Goal: Task Accomplishment & Management: Manage account settings

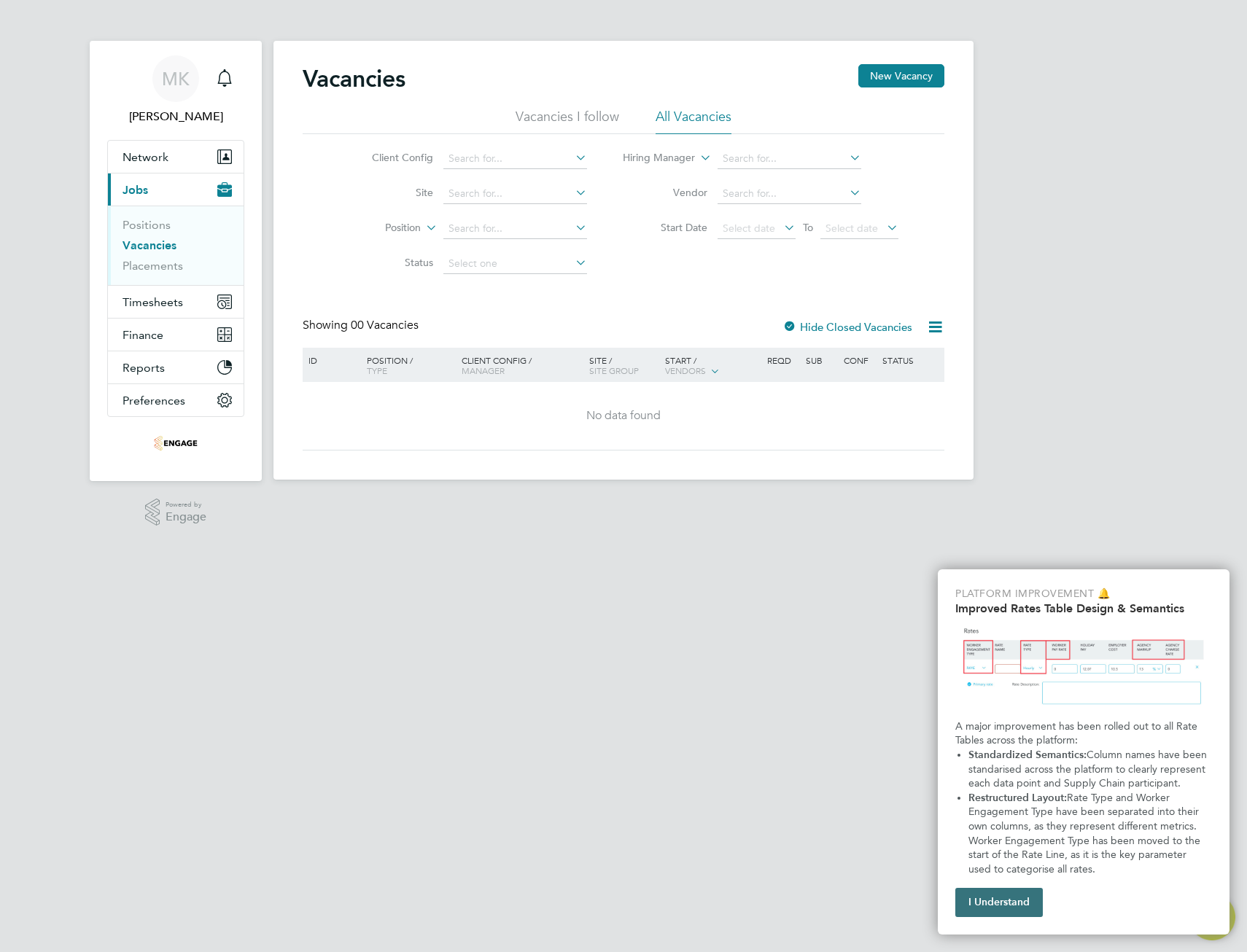
click at [995, 904] on button "I Understand" at bounding box center [999, 903] width 87 height 29
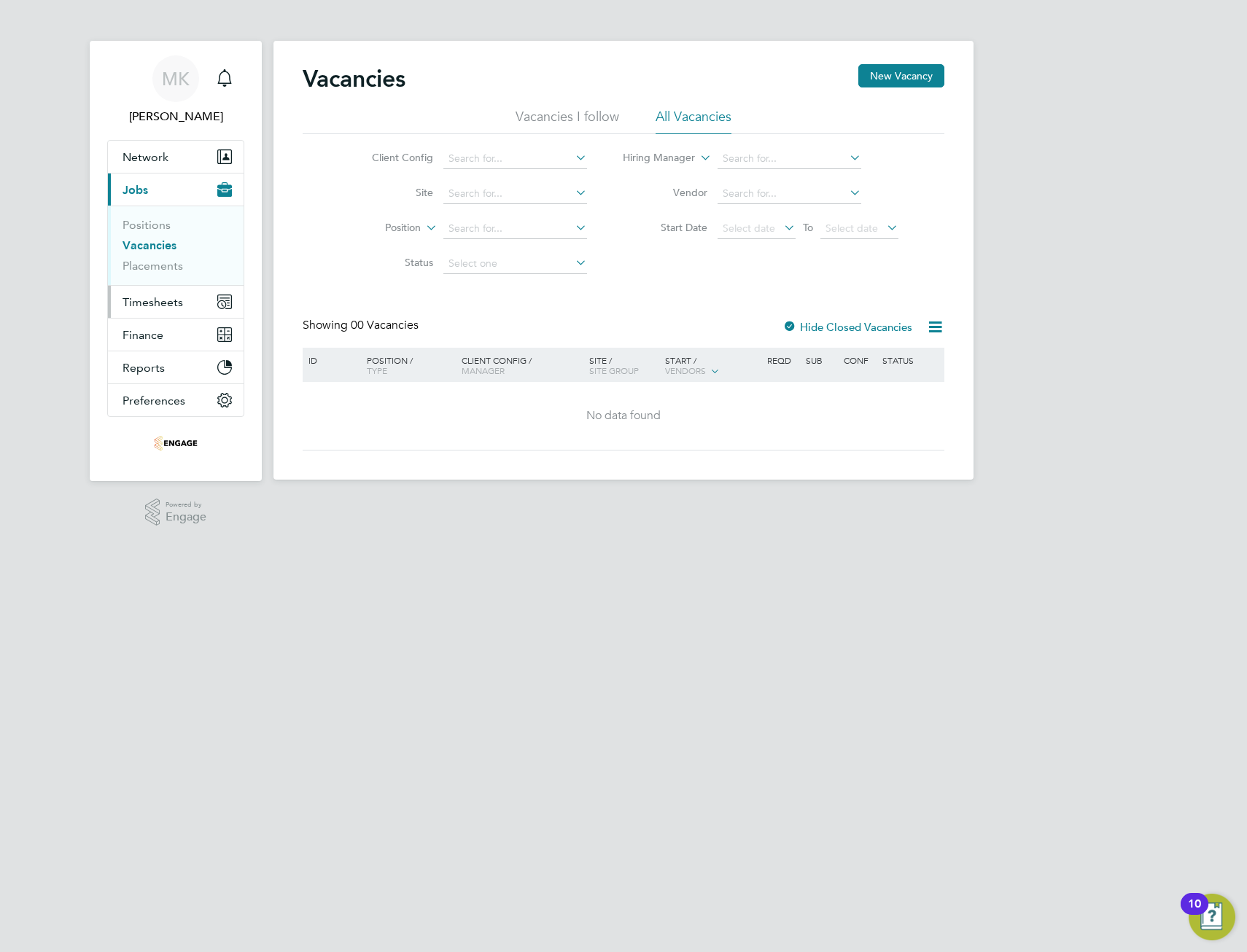
click at [171, 302] on span "Timesheets" at bounding box center [152, 302] width 60 height 14
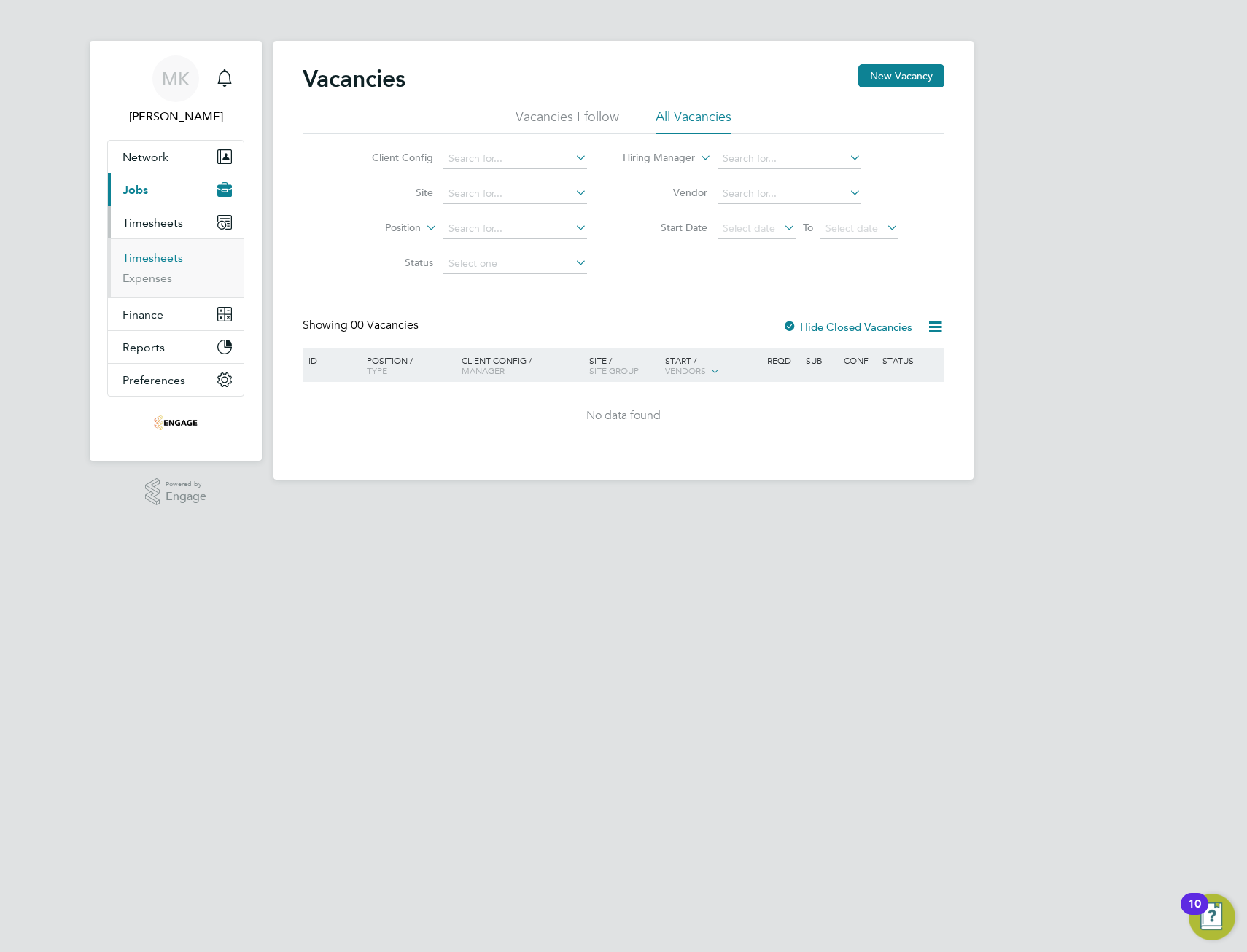
click at [163, 256] on link "Timesheets" at bounding box center [152, 258] width 60 height 14
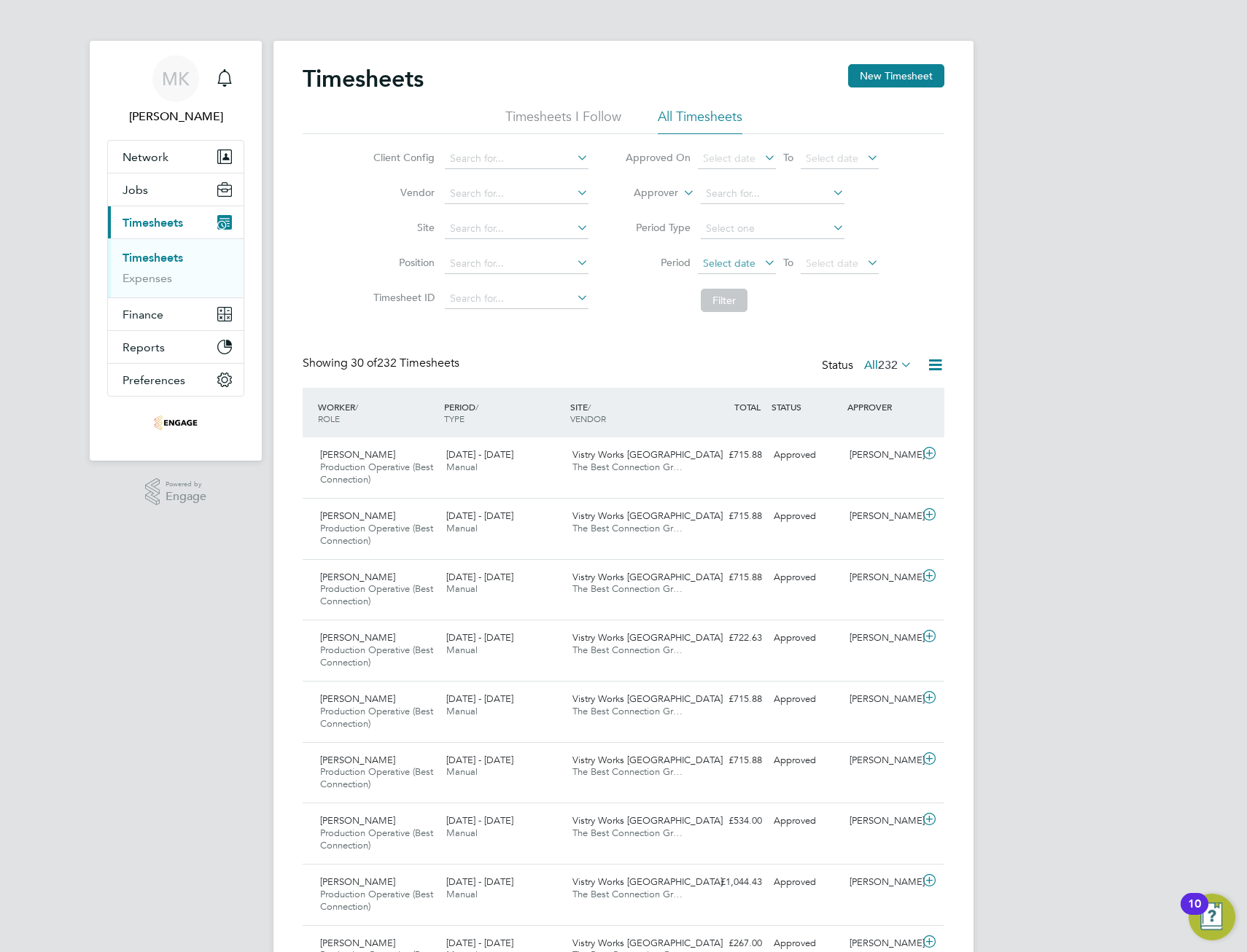
click at [703, 259] on span "Select date" at bounding box center [729, 262] width 53 height 13
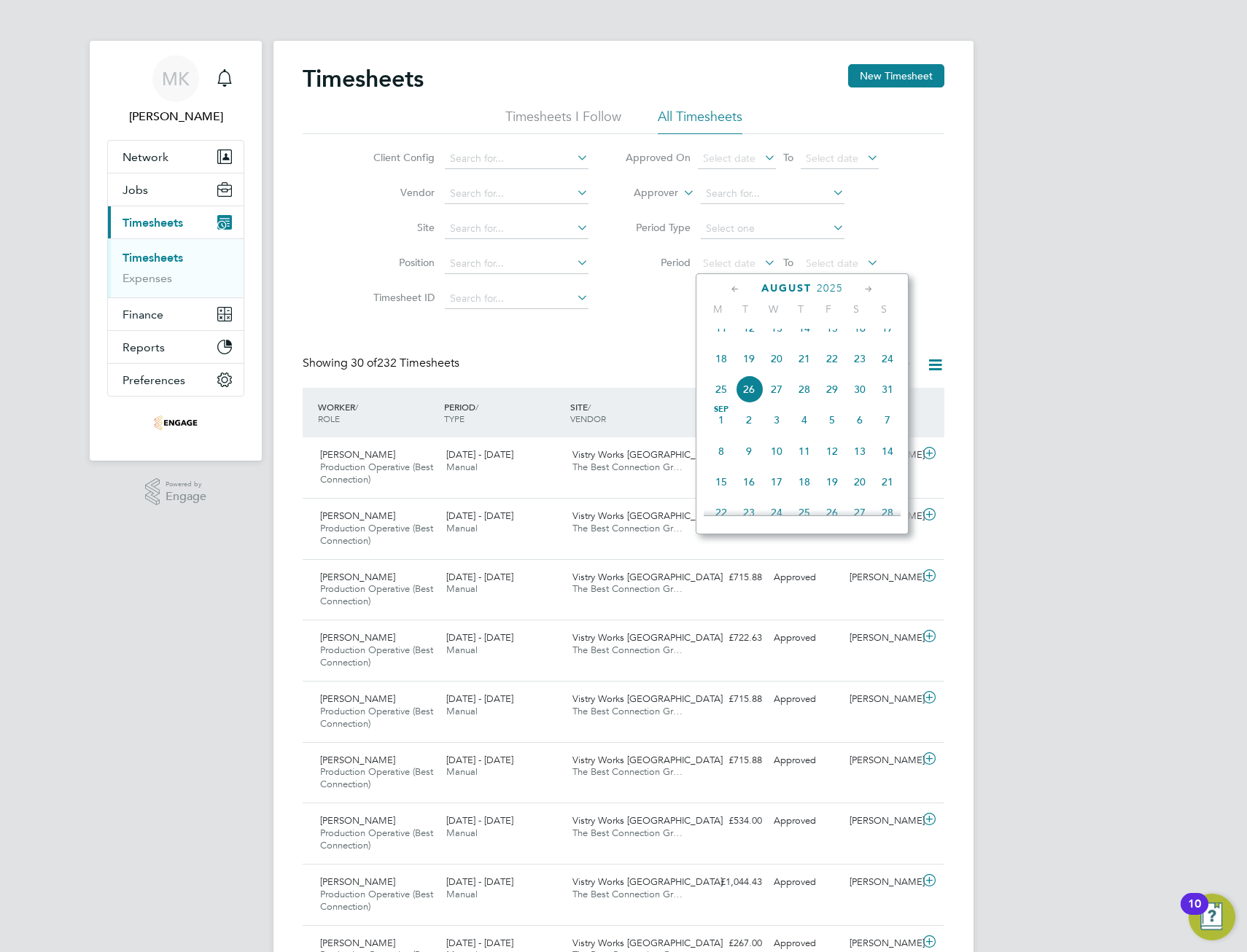
click at [717, 372] on span "18" at bounding box center [721, 359] width 28 height 28
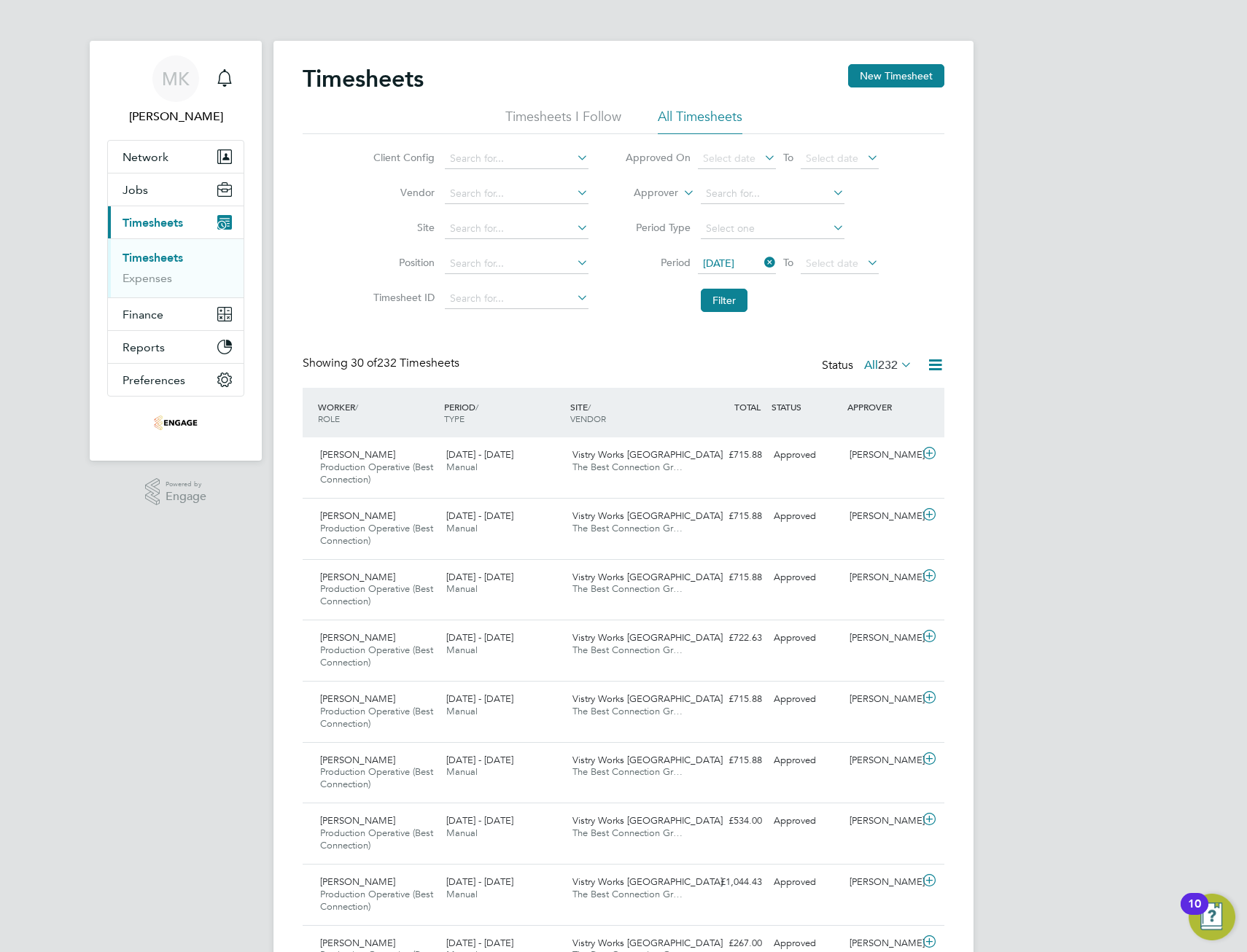
click at [864, 257] on icon at bounding box center [864, 262] width 0 height 21
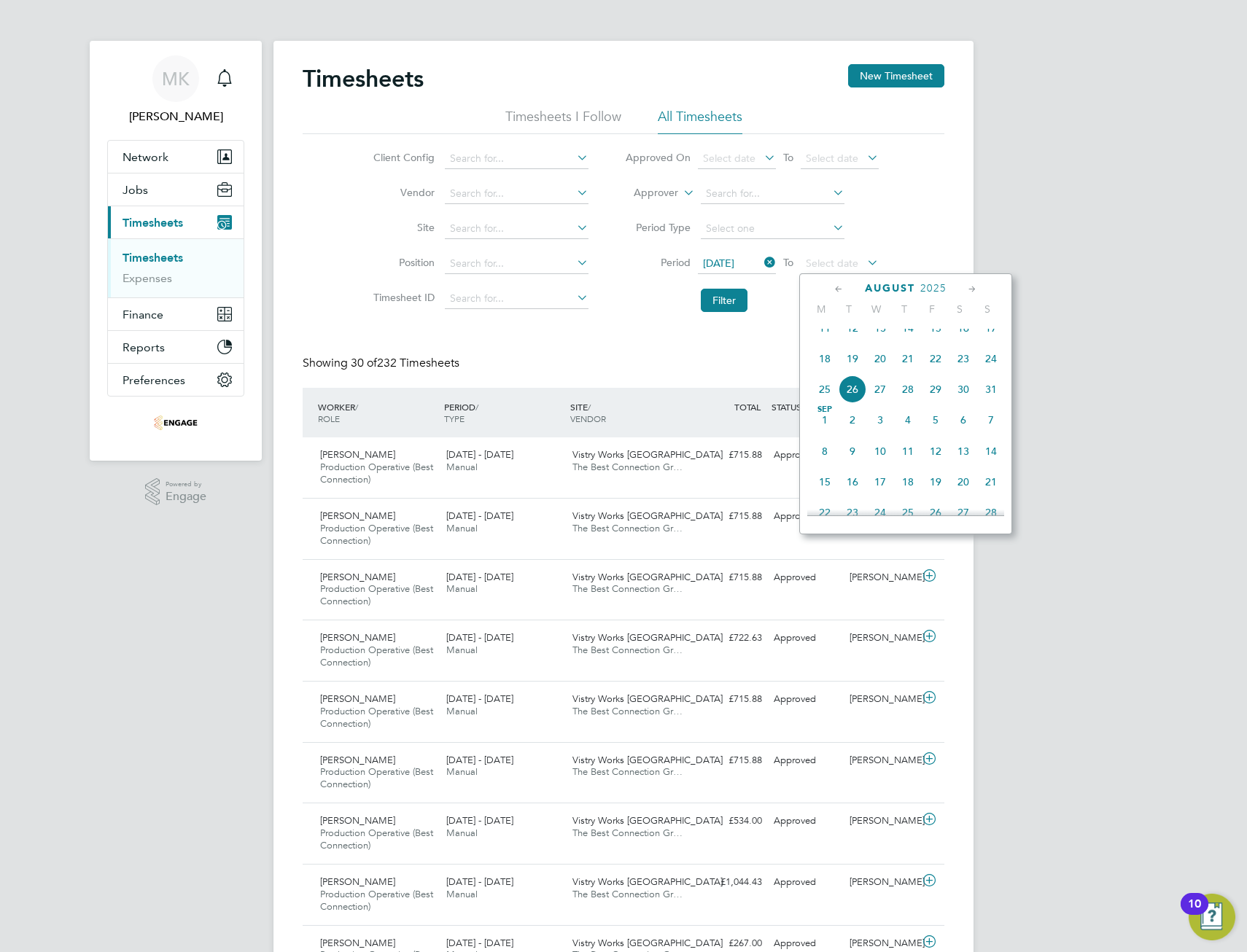
click at [991, 370] on span "24" at bounding box center [991, 359] width 28 height 28
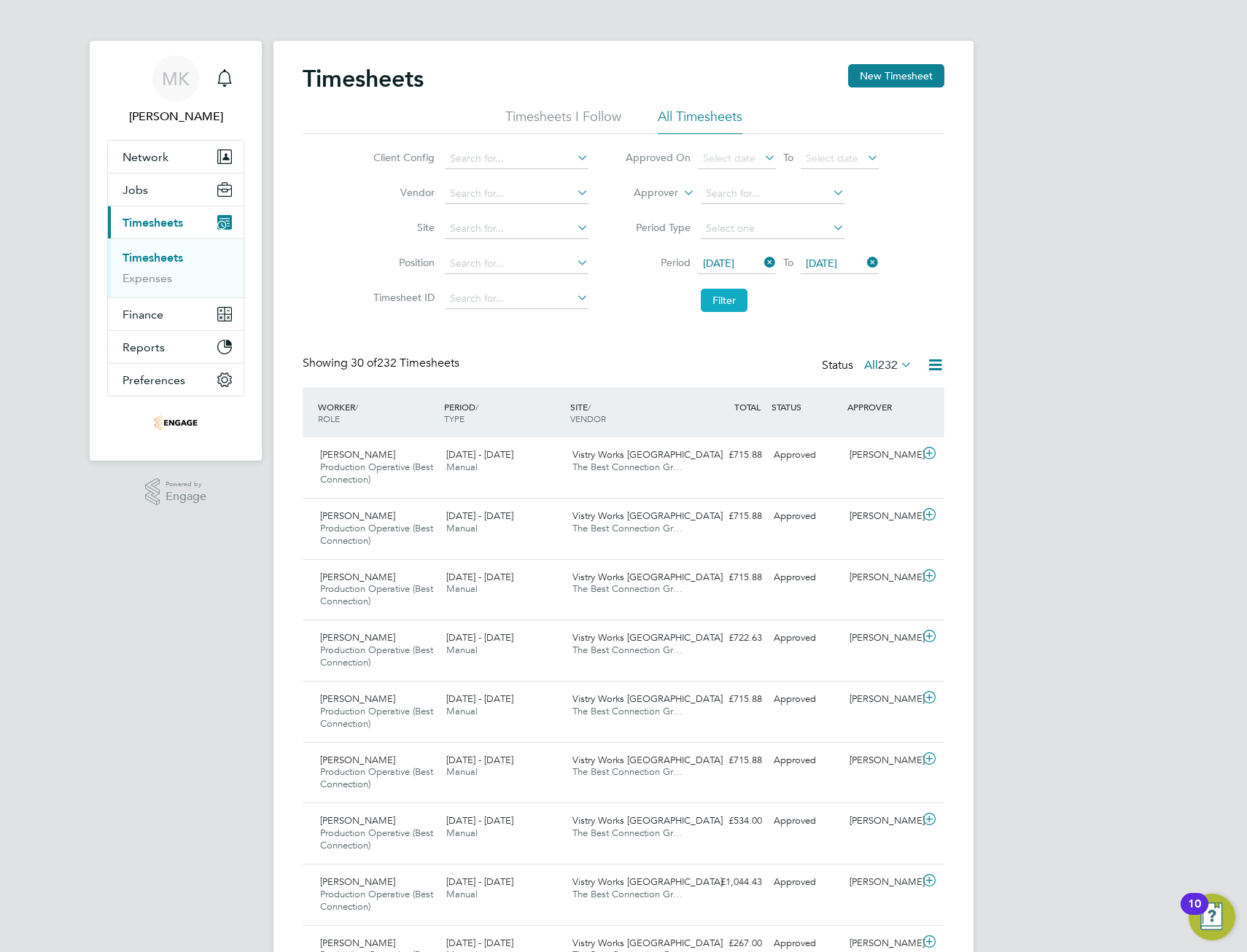
click at [717, 295] on button "Filter" at bounding box center [724, 300] width 47 height 23
click at [935, 364] on icon at bounding box center [935, 365] width 18 height 18
click at [851, 429] on li "Download Timesheets Report" at bounding box center [845, 428] width 193 height 21
click at [1201, 49] on div "MK Monika Kosiorowska Notifications Applications: Network Team Members Business…" at bounding box center [623, 703] width 1247 height 1405
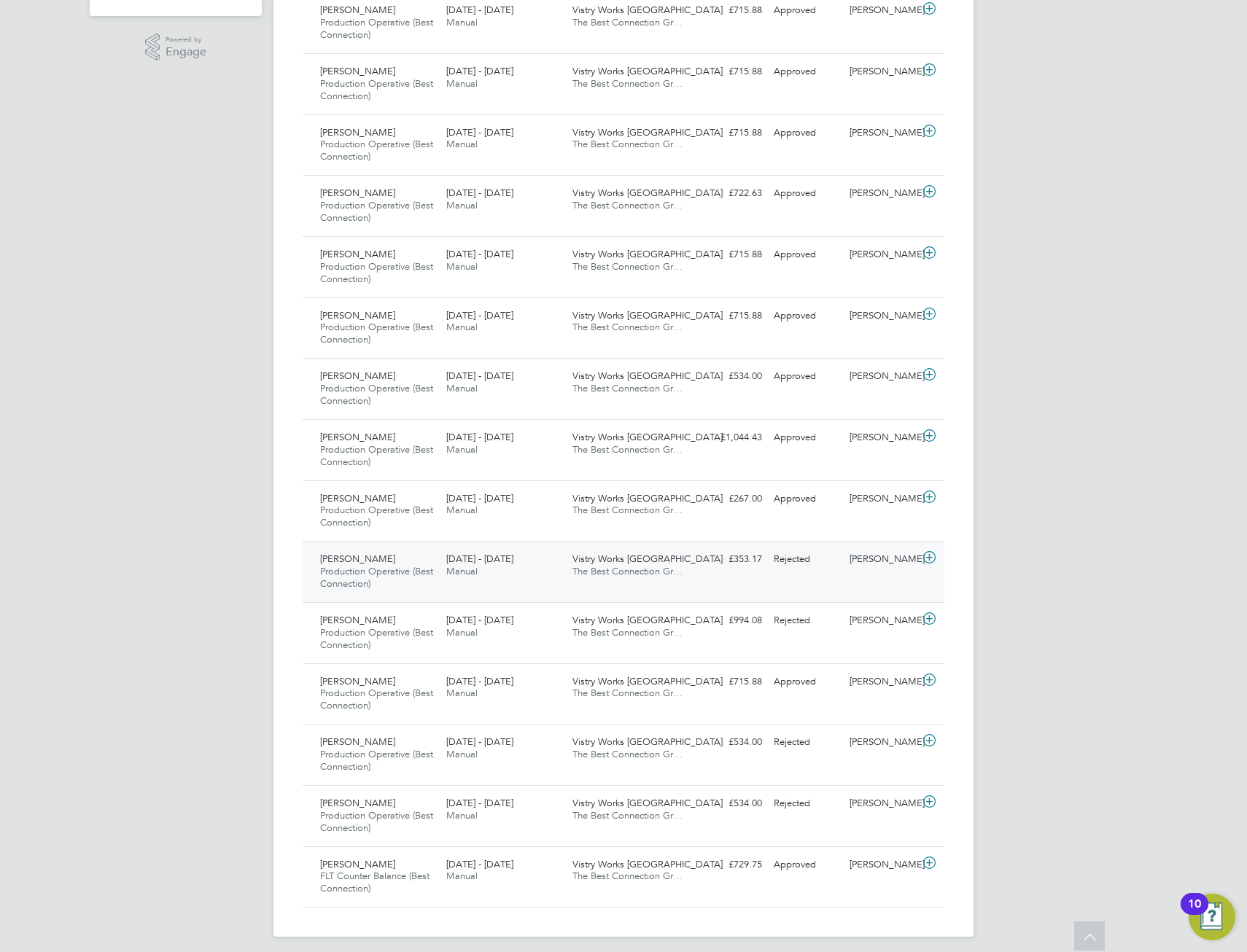
scroll to position [453, 0]
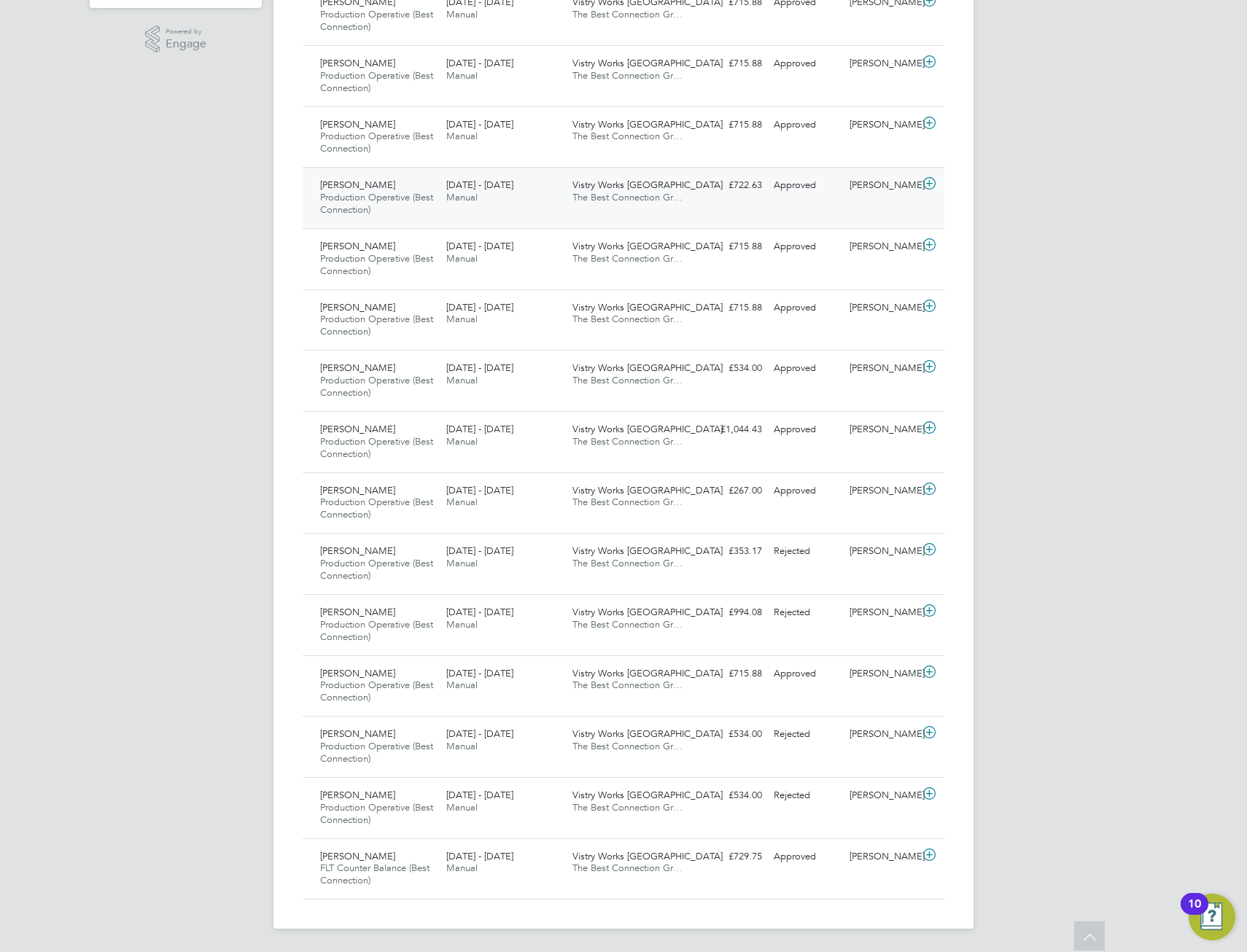
click at [865, 203] on div "Jason Brown Production Operative (Best Connection) 18 - 24 Aug 2025 18 - 24 Aug…" at bounding box center [623, 197] width 641 height 61
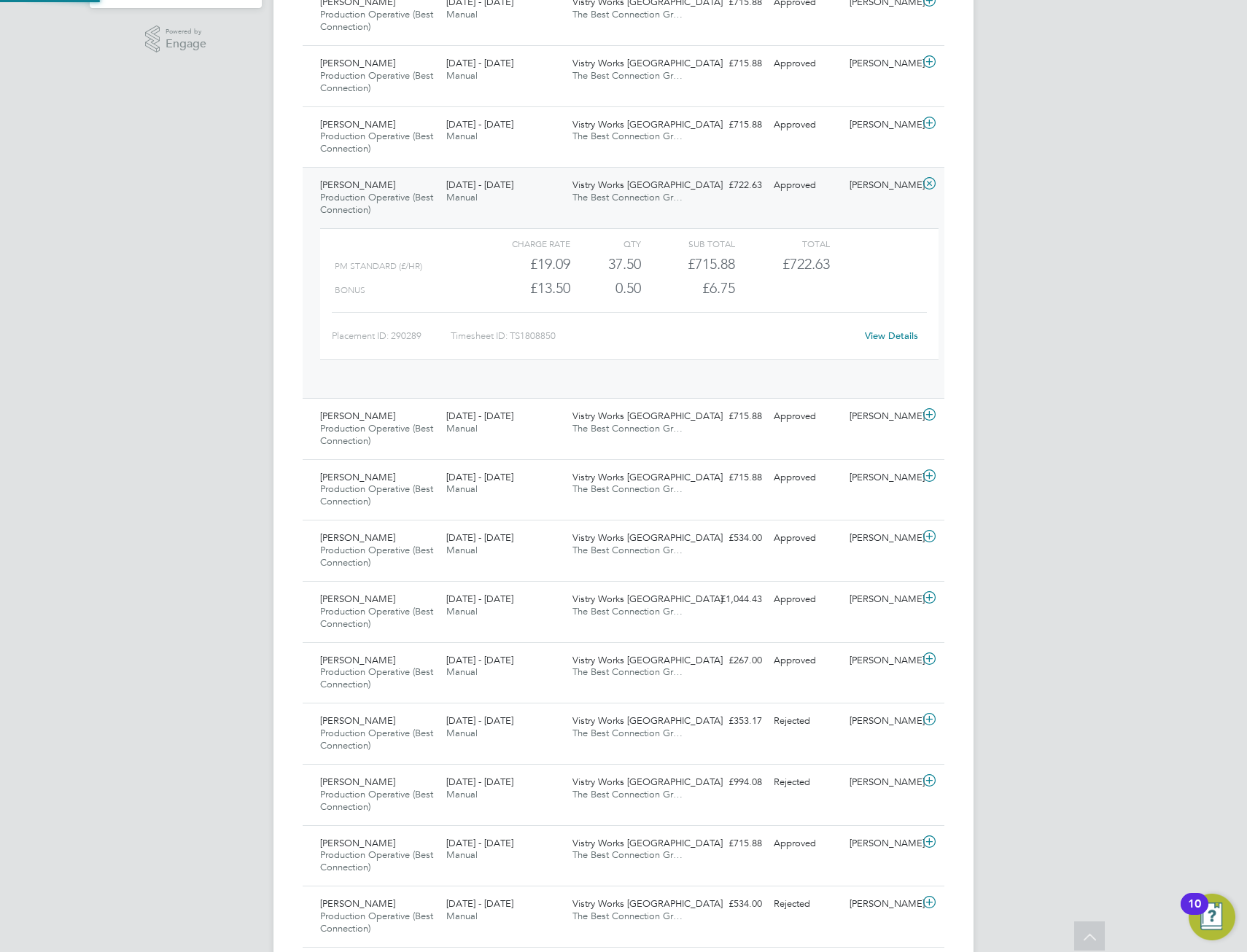
scroll to position [24, 142]
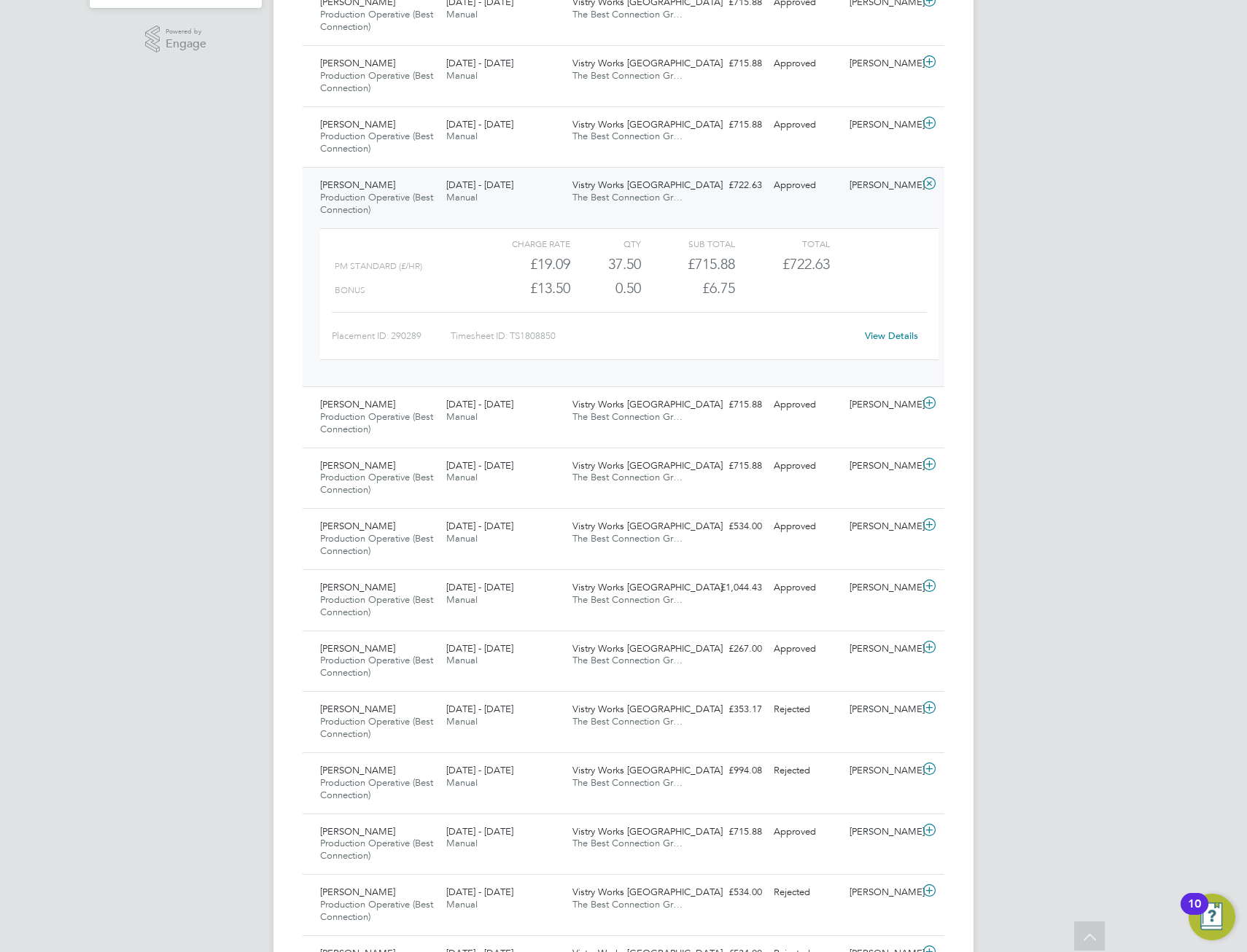
click at [873, 333] on link "View Details" at bounding box center [892, 336] width 54 height 12
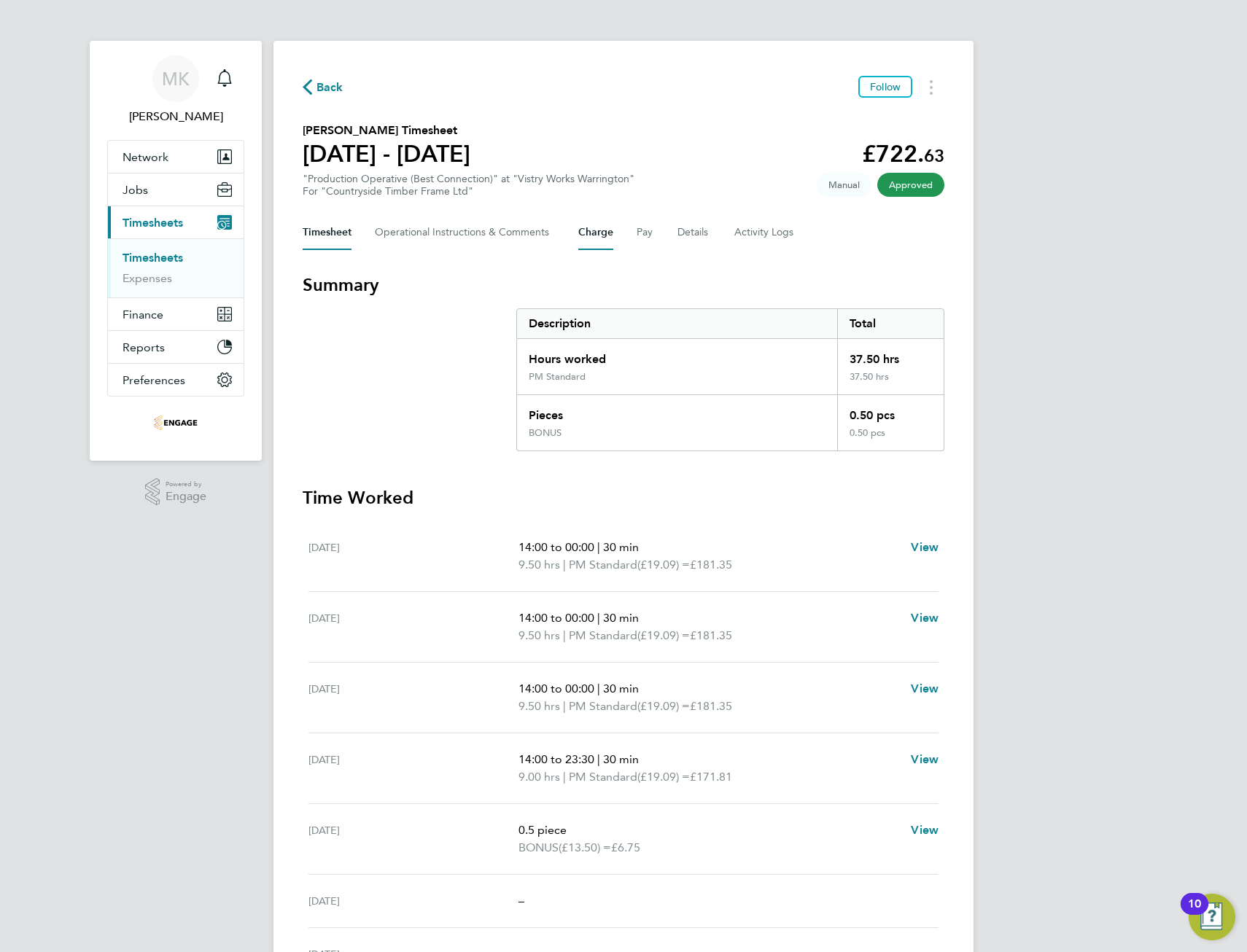
click at [592, 233] on button "Charge" at bounding box center [596, 233] width 35 height 35
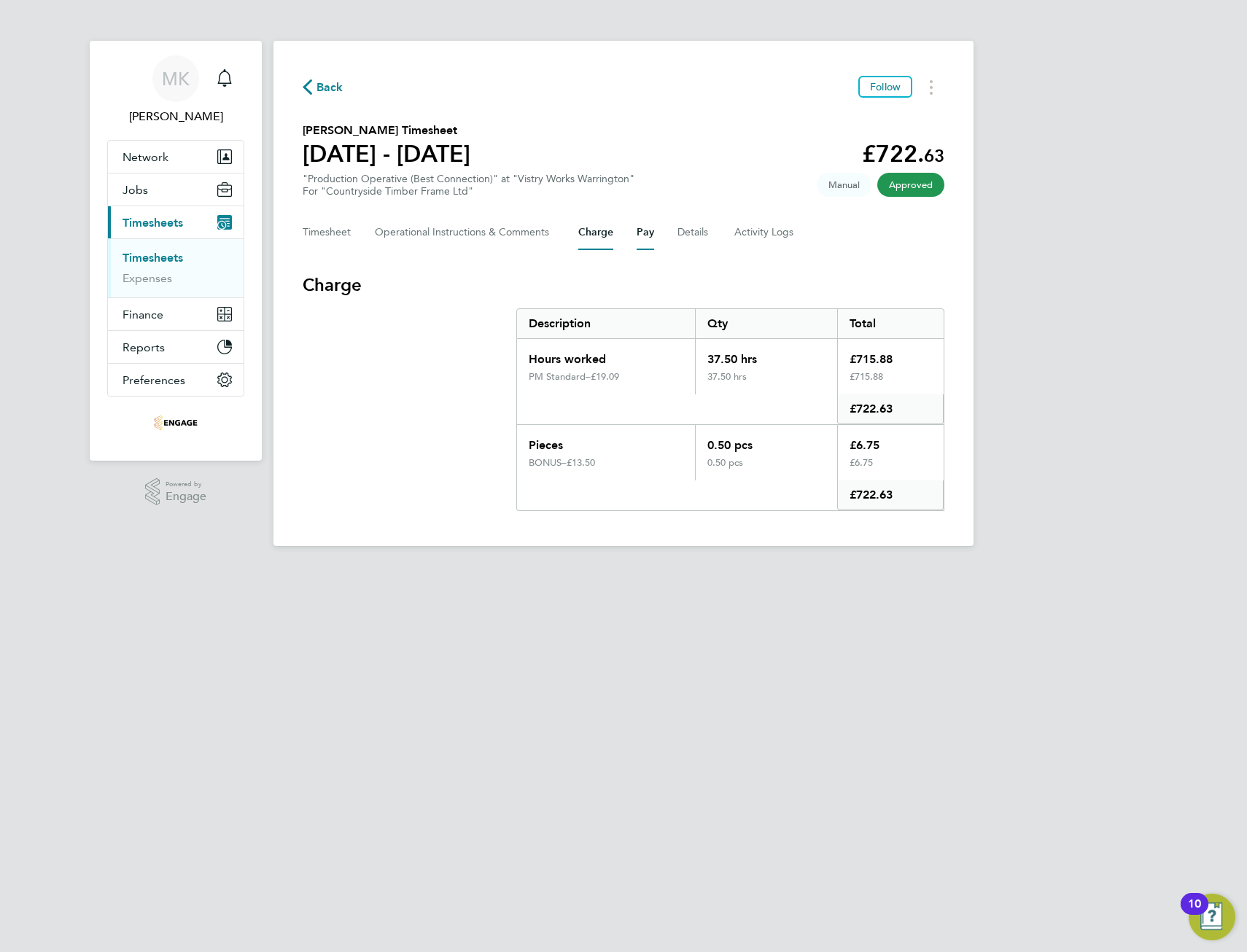
click at [648, 230] on button "Pay" at bounding box center [645, 233] width 18 height 35
click at [684, 232] on button "Details" at bounding box center [694, 233] width 34 height 35
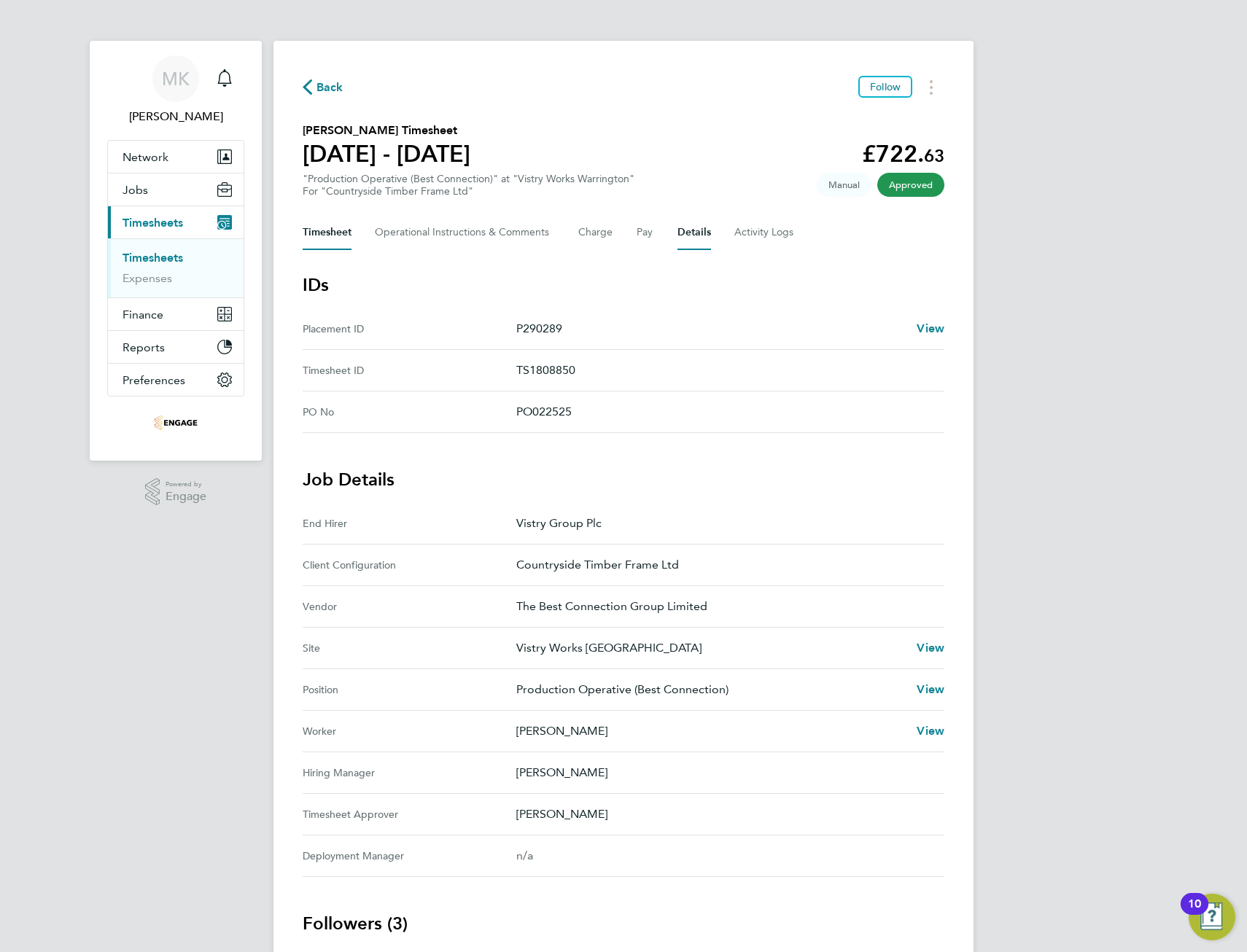
click at [334, 230] on button "Timesheet" at bounding box center [327, 233] width 49 height 35
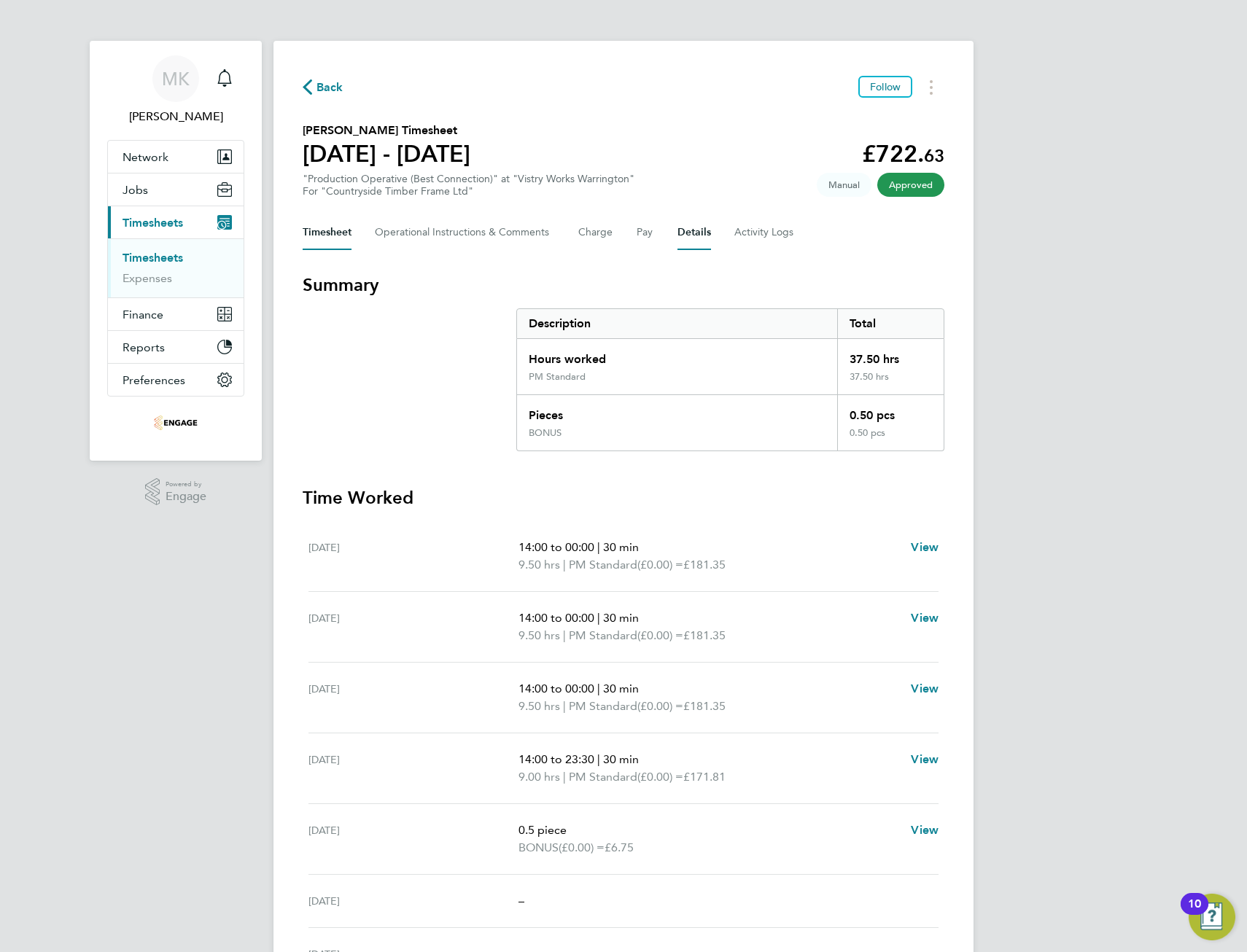
click at [692, 233] on button "Details" at bounding box center [694, 233] width 34 height 35
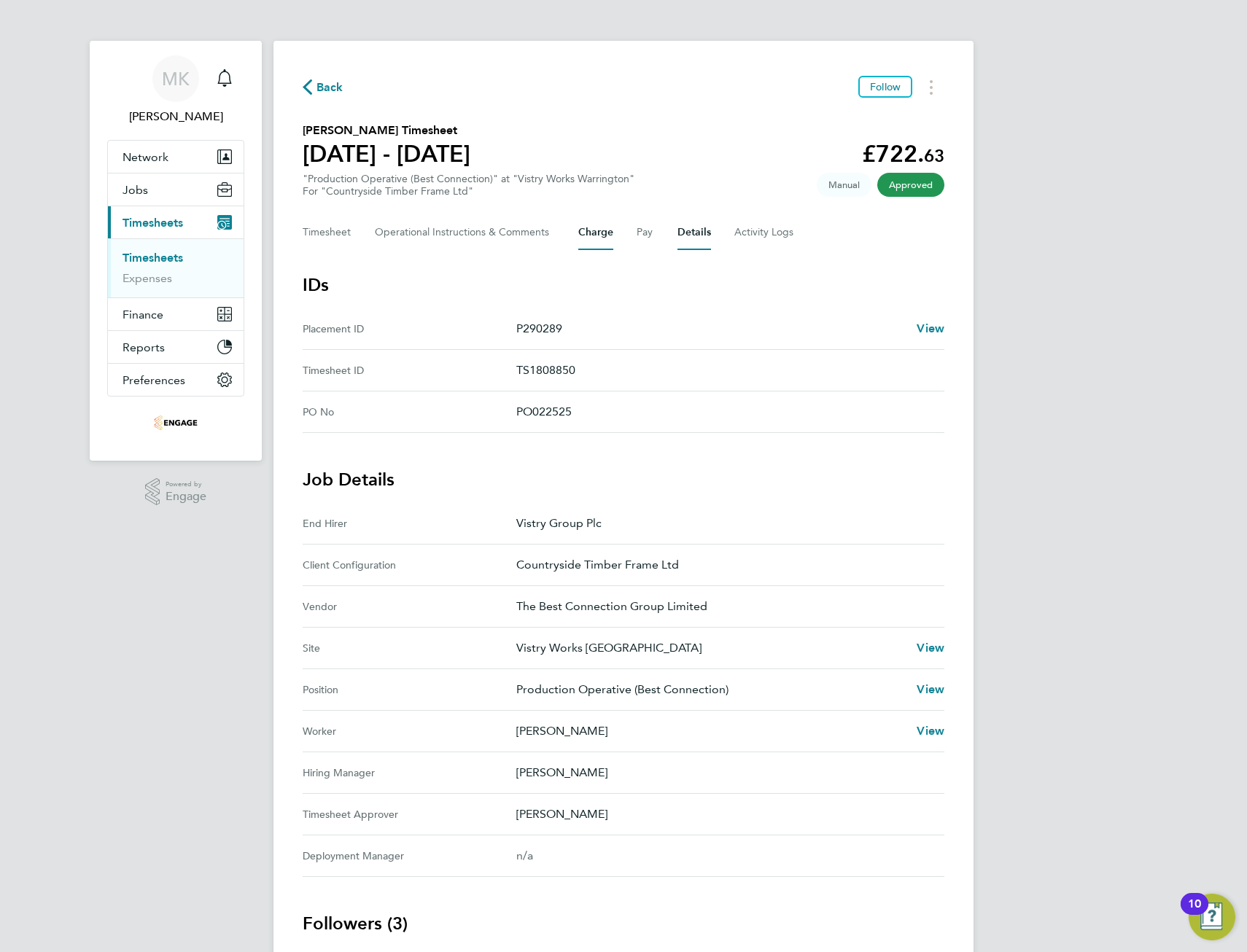
click at [594, 233] on button "Charge" at bounding box center [596, 233] width 35 height 35
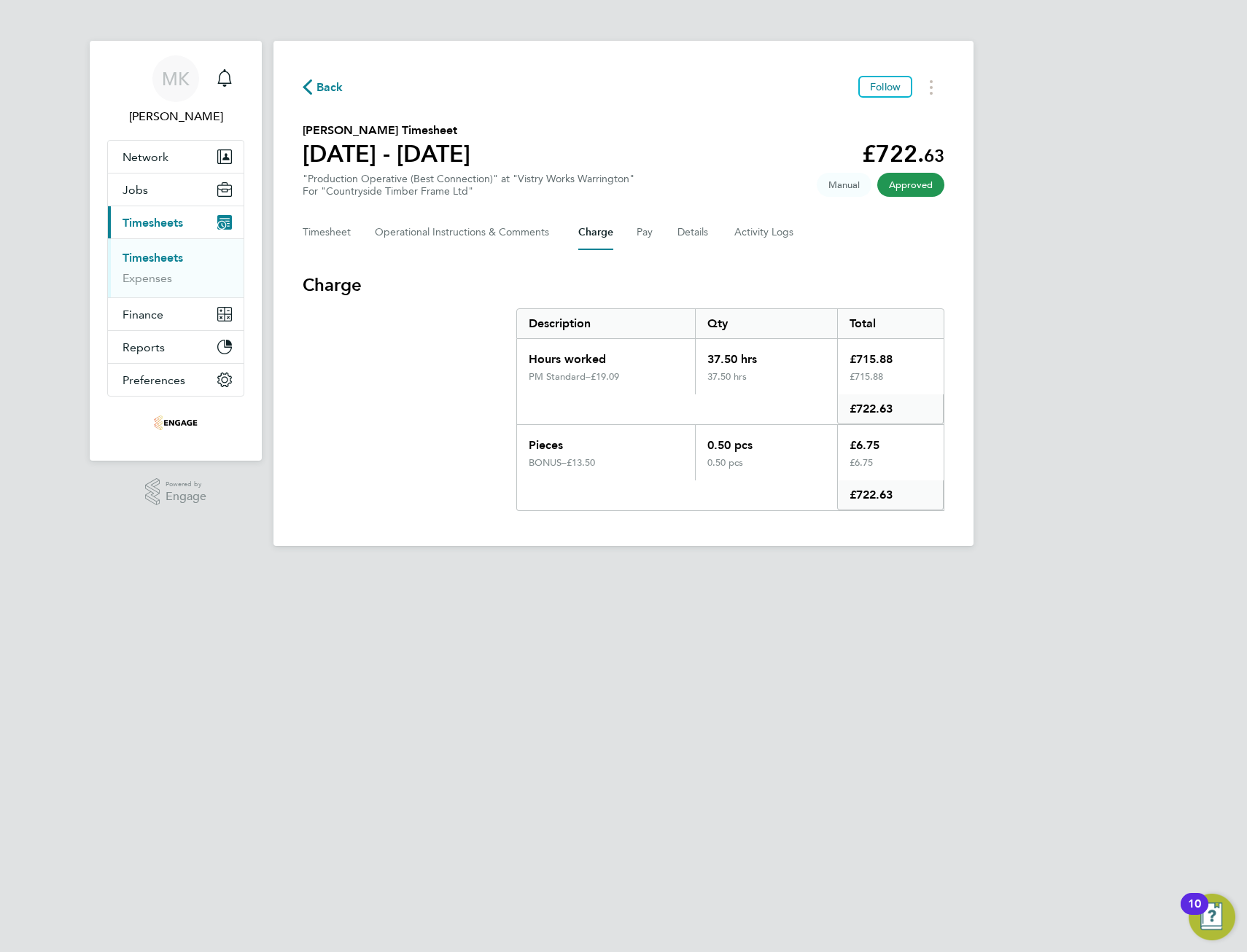
click at [316, 83] on span "Back" at bounding box center [322, 86] width 41 height 14
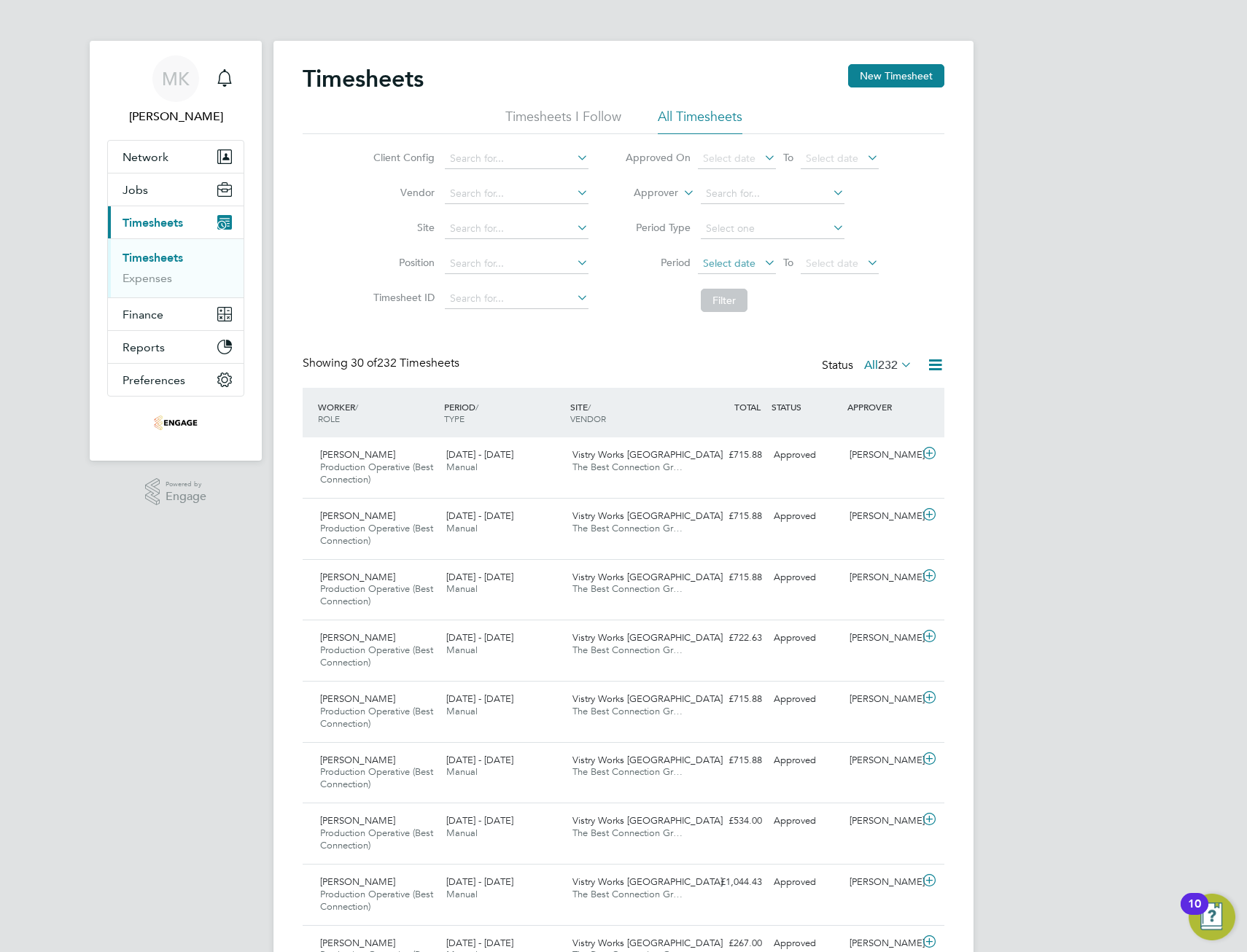
click at [759, 259] on span "Select date" at bounding box center [737, 265] width 78 height 20
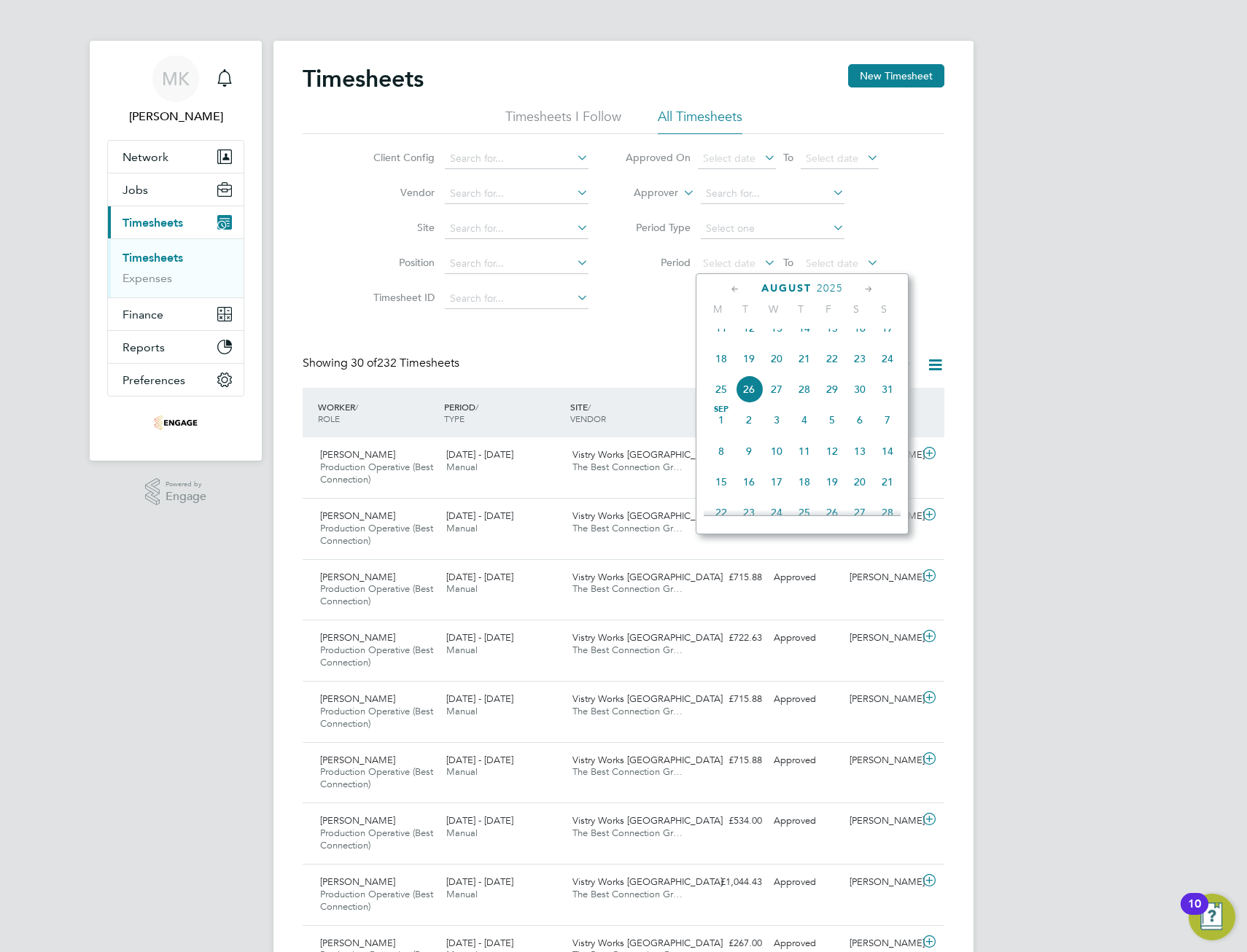
click at [715, 369] on span "18" at bounding box center [721, 359] width 28 height 28
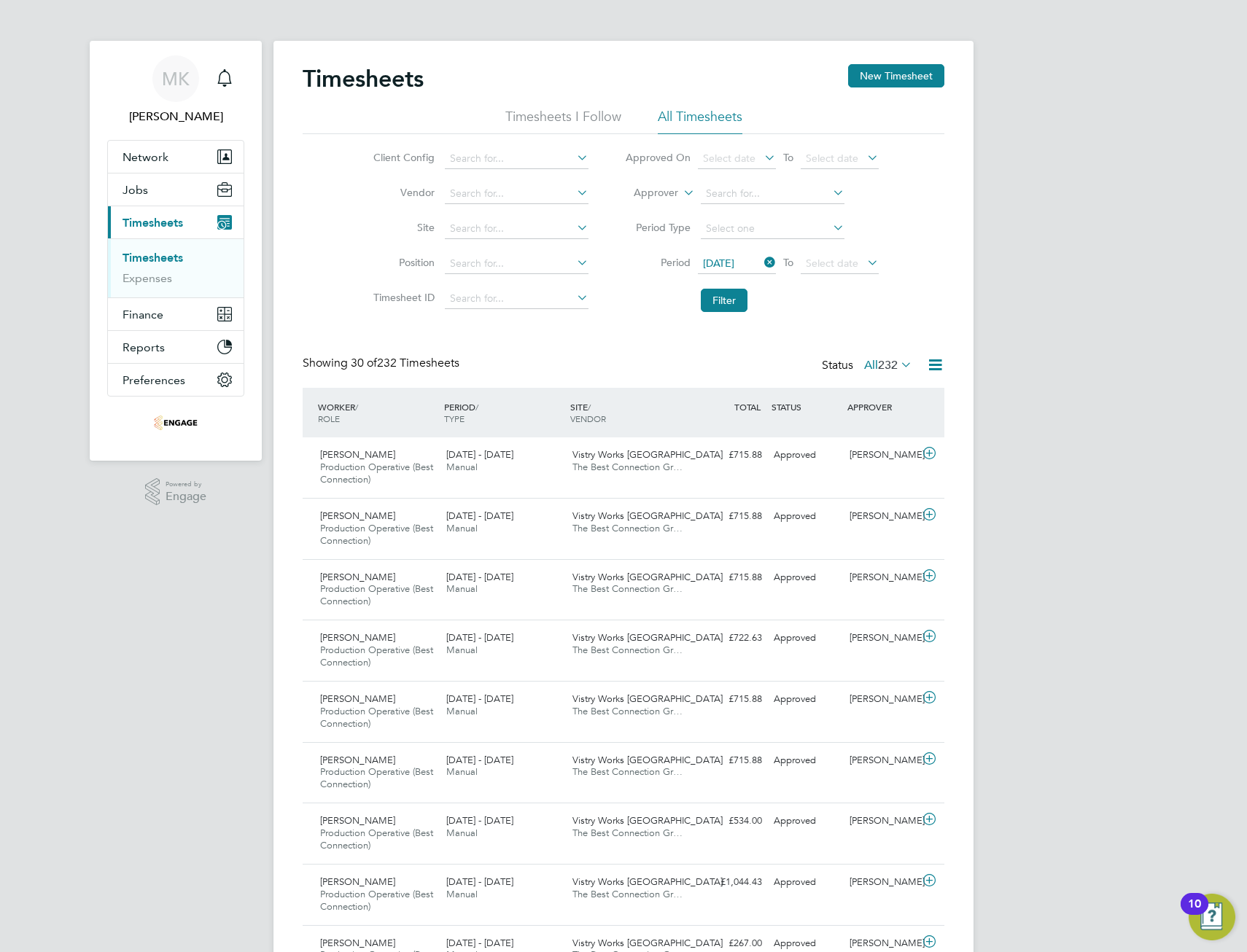
click at [864, 261] on icon at bounding box center [864, 262] width 0 height 21
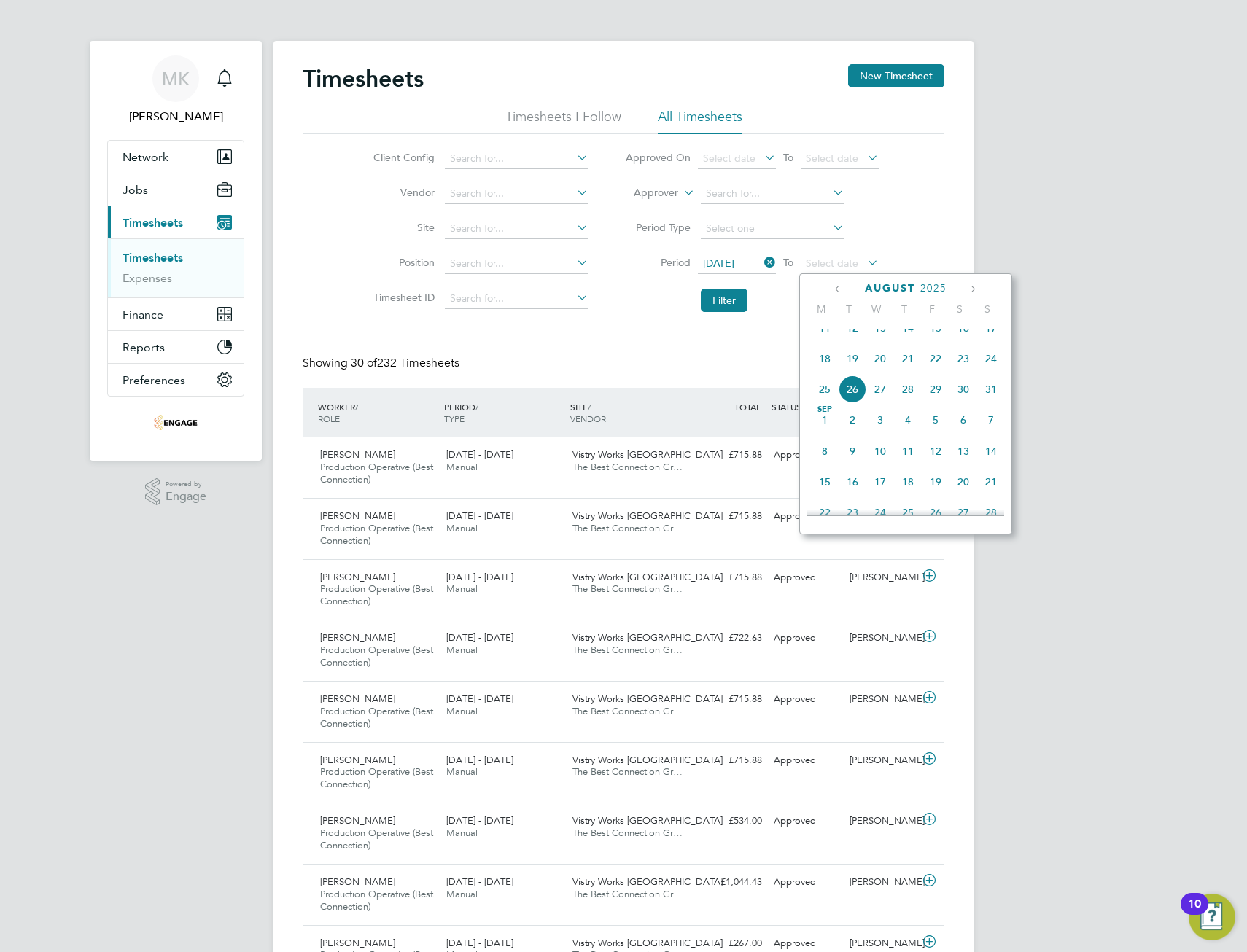
click at [995, 372] on span "24" at bounding box center [991, 359] width 28 height 28
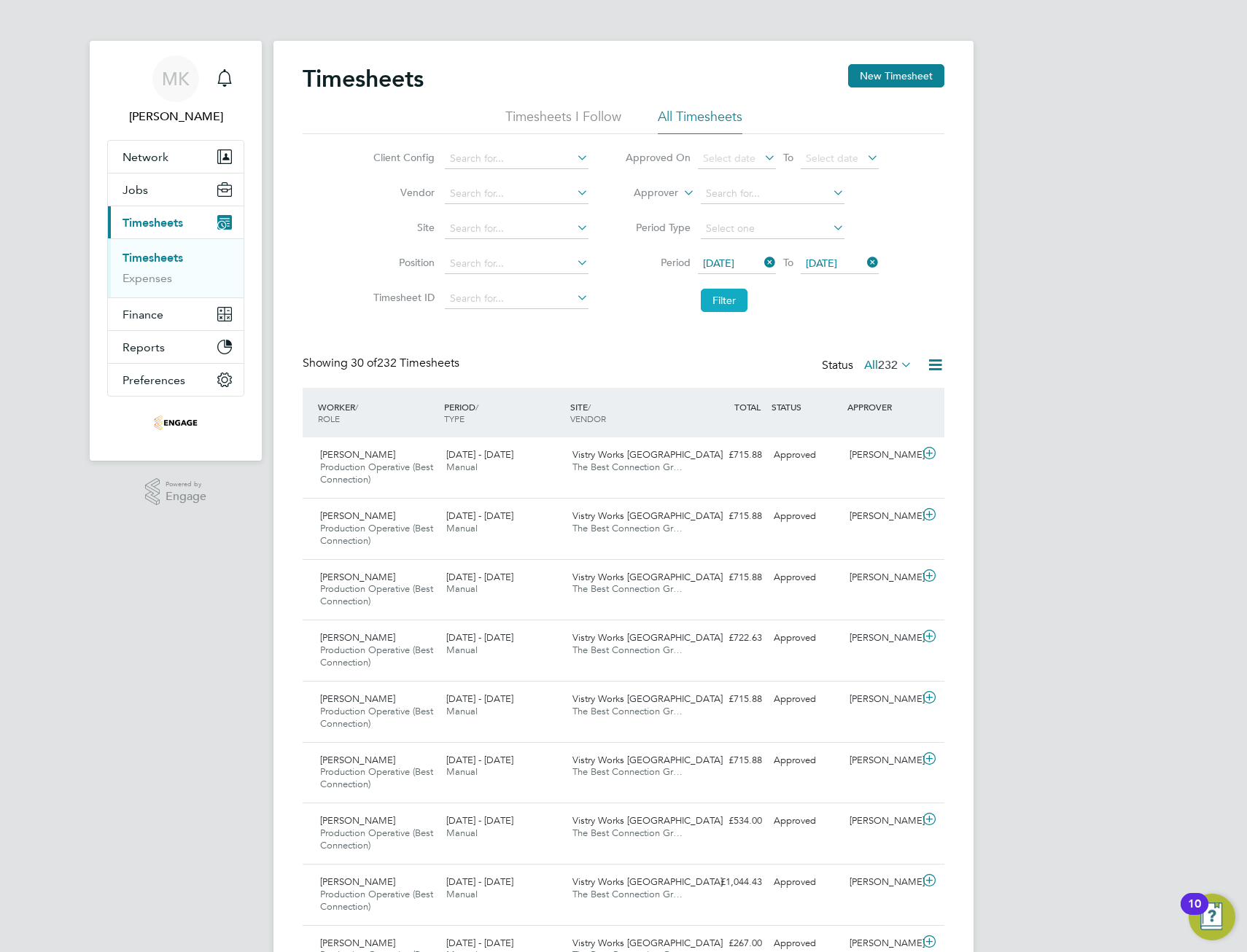
click at [731, 302] on button "Filter" at bounding box center [724, 300] width 47 height 23
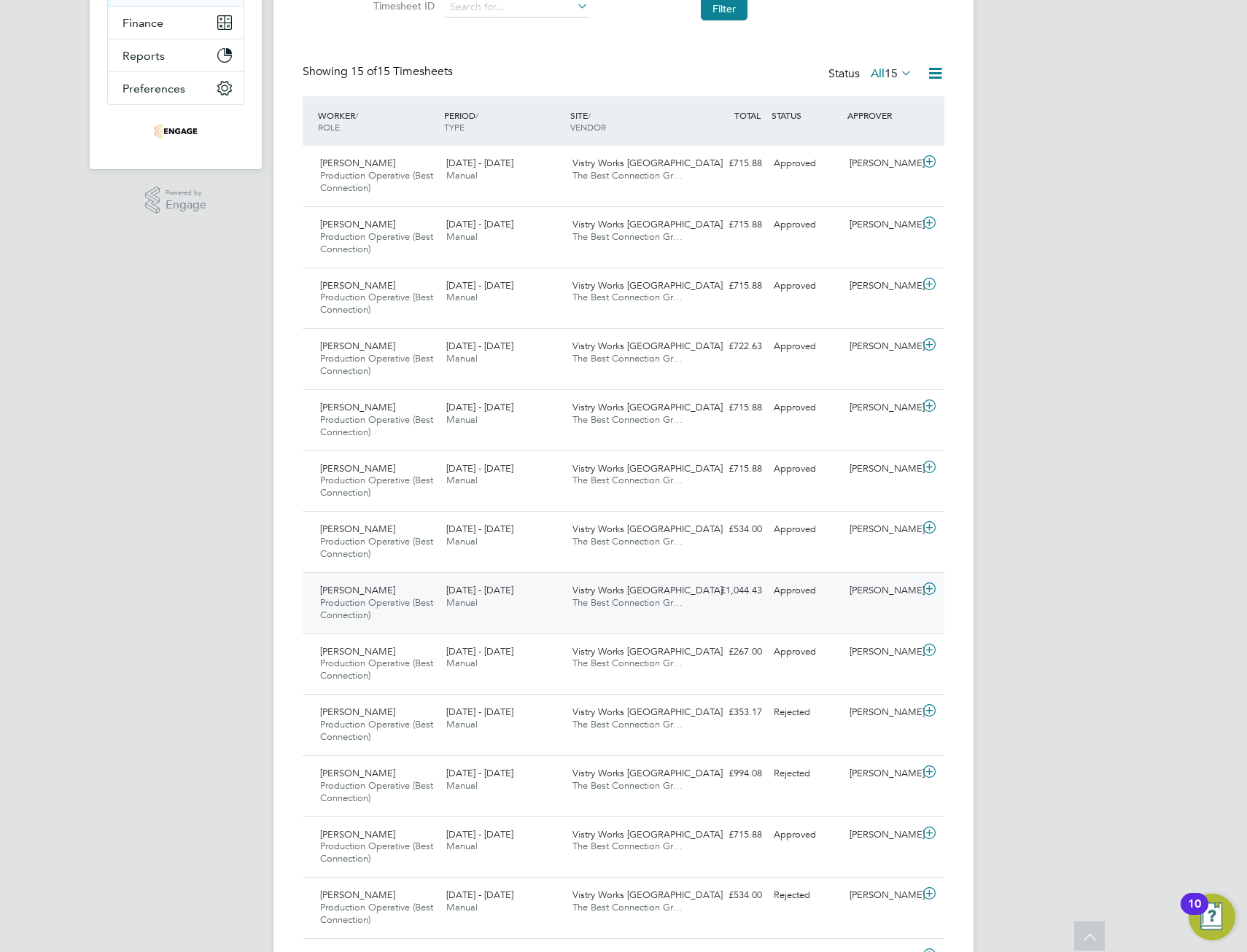
click at [720, 605] on div "Sean Farren Production Operative (Best Connection) 18 - 24 Aug 2025 18 - 24 Aug…" at bounding box center [623, 603] width 641 height 61
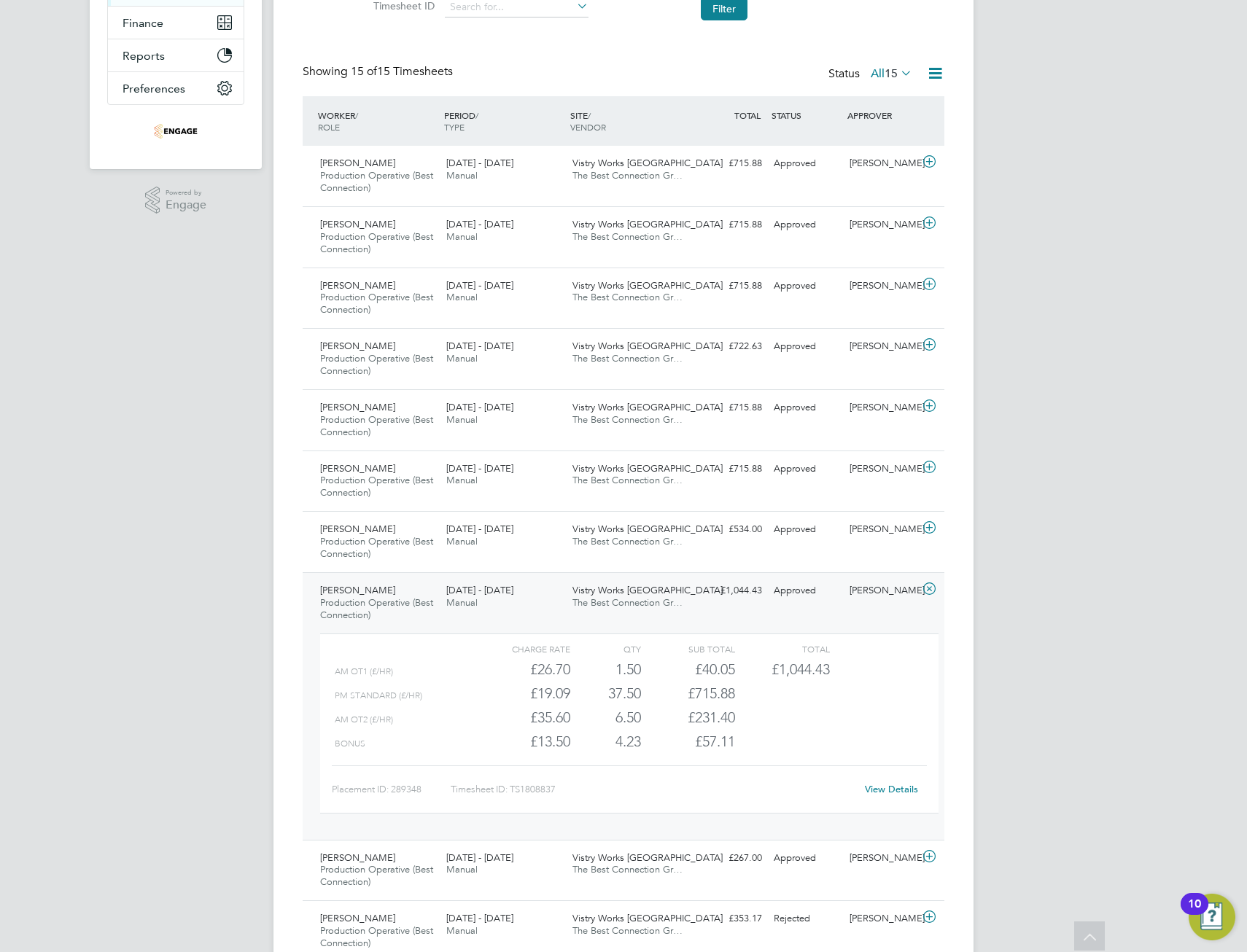
click at [899, 787] on link "View Details" at bounding box center [892, 789] width 54 height 12
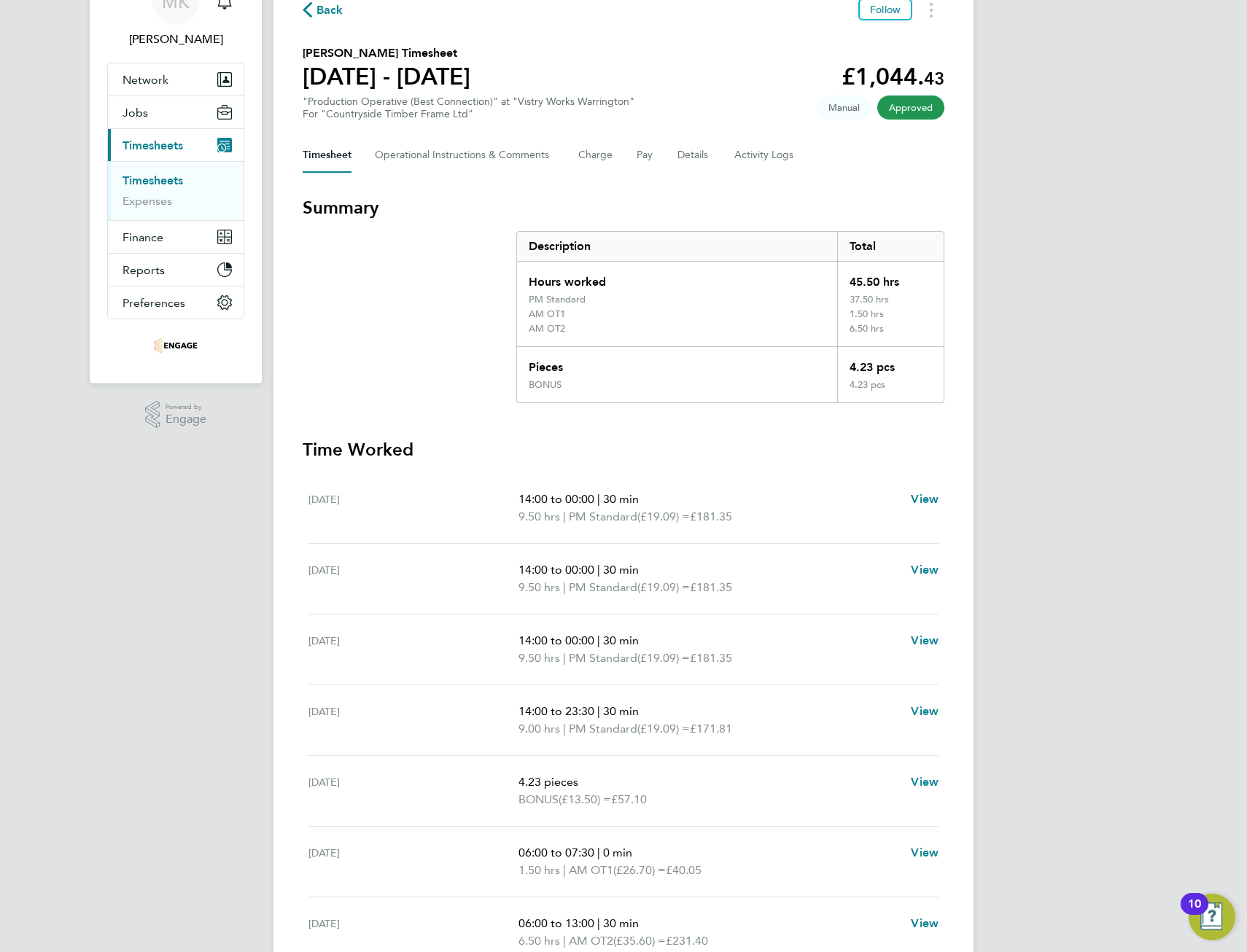
scroll to position [73, 0]
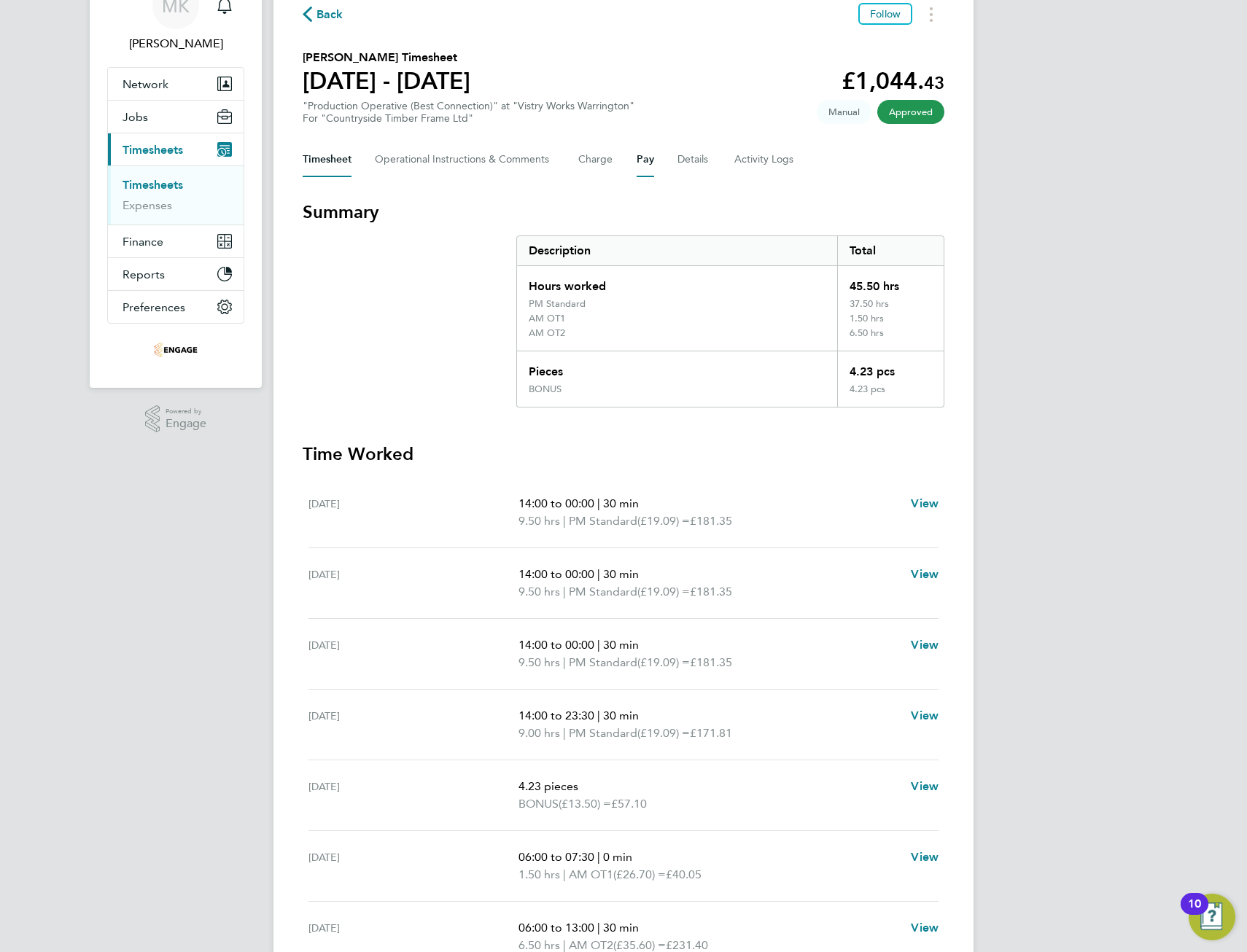
click at [650, 158] on button "Pay" at bounding box center [645, 160] width 18 height 35
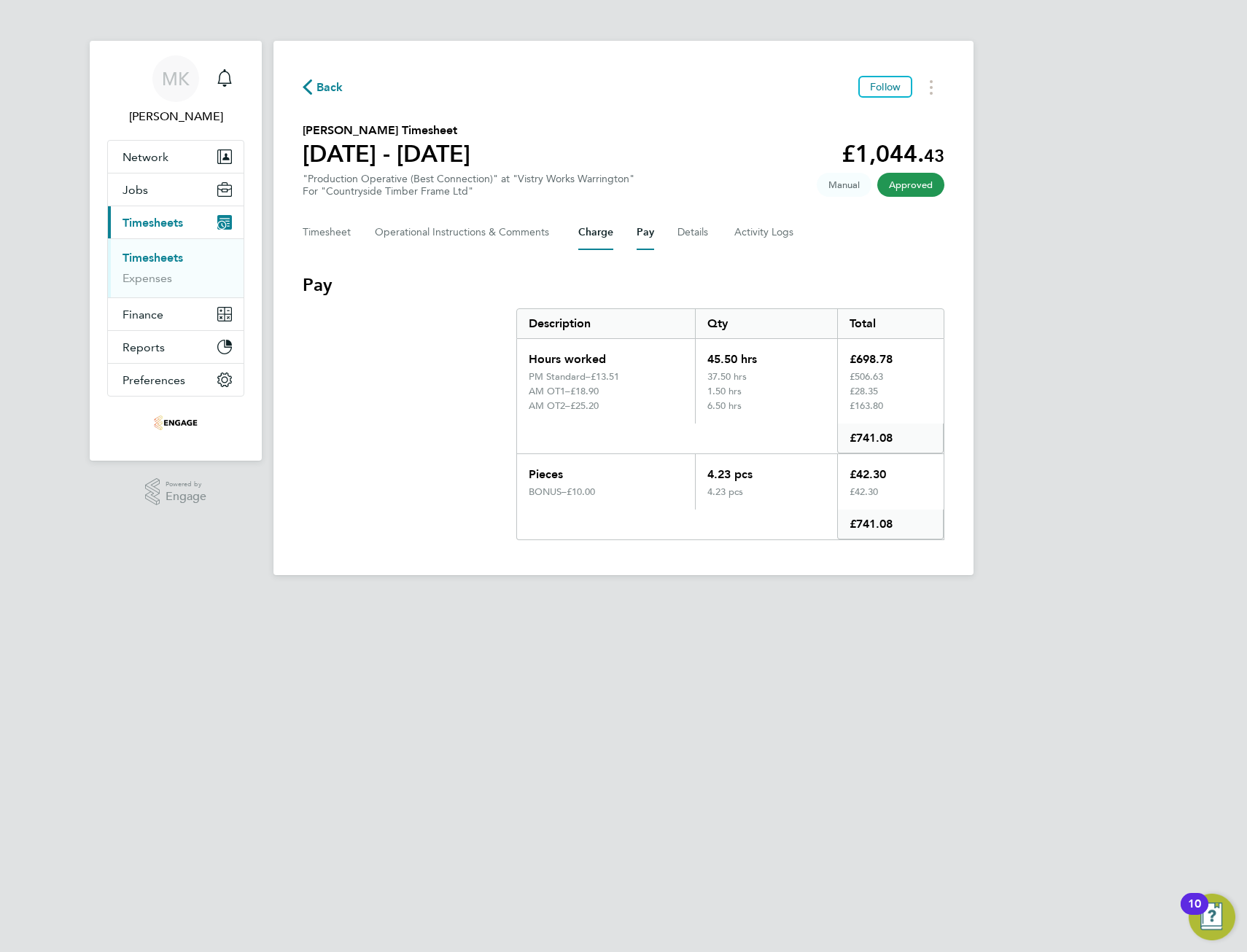
click at [596, 230] on button "Charge" at bounding box center [596, 233] width 35 height 35
click at [650, 232] on button "Pay" at bounding box center [645, 233] width 18 height 35
click at [617, 233] on div "Timesheet Operational Instructions & Comments Charge Pay Details Activity Logs" at bounding box center [623, 233] width 641 height 35
click at [601, 233] on button "Charge" at bounding box center [596, 233] width 35 height 35
click at [645, 231] on button "Pay" at bounding box center [645, 233] width 18 height 35
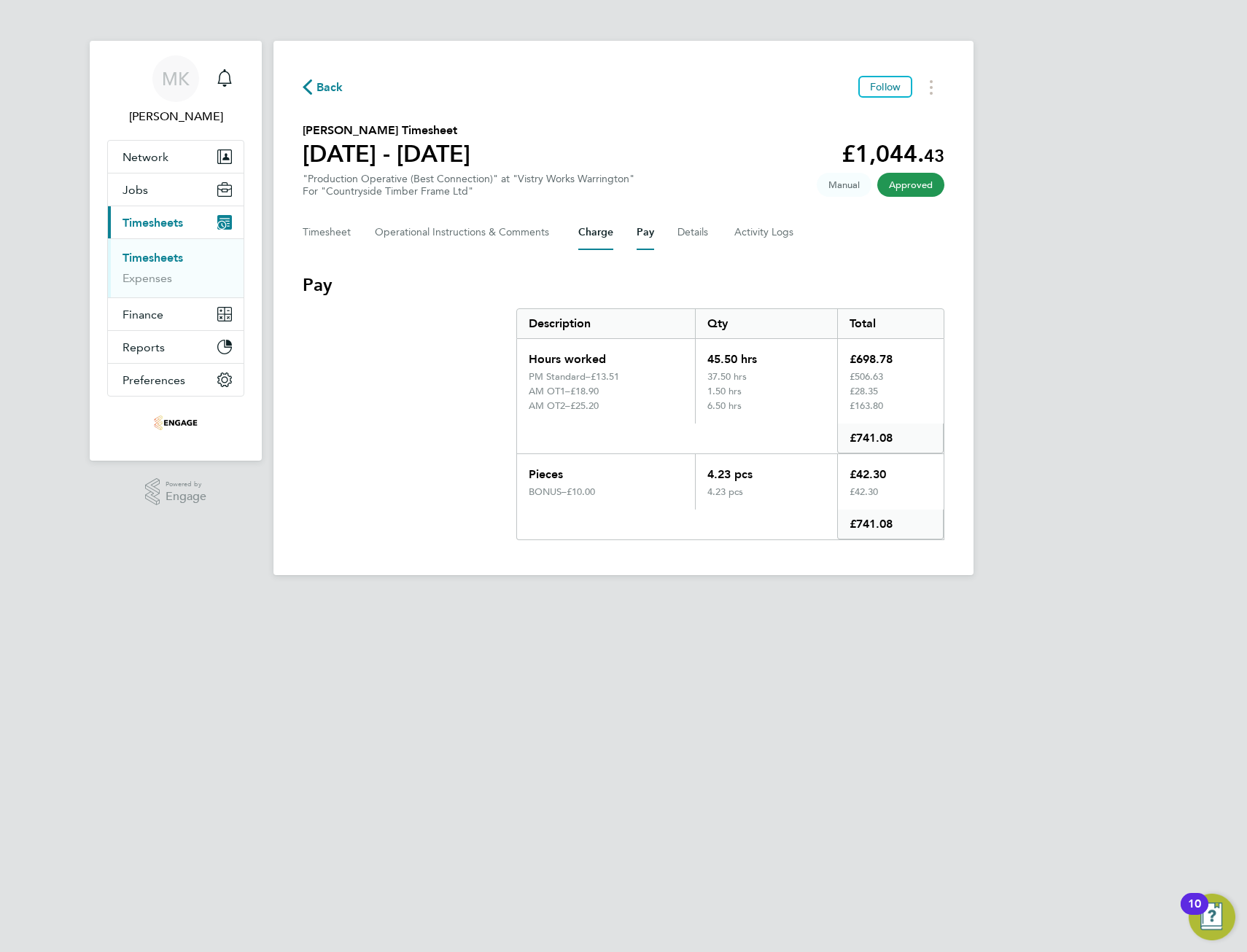
click at [601, 232] on button "Charge" at bounding box center [596, 233] width 35 height 35
click at [646, 233] on button "Pay" at bounding box center [645, 233] width 18 height 35
click at [326, 86] on span "Back" at bounding box center [330, 87] width 27 height 18
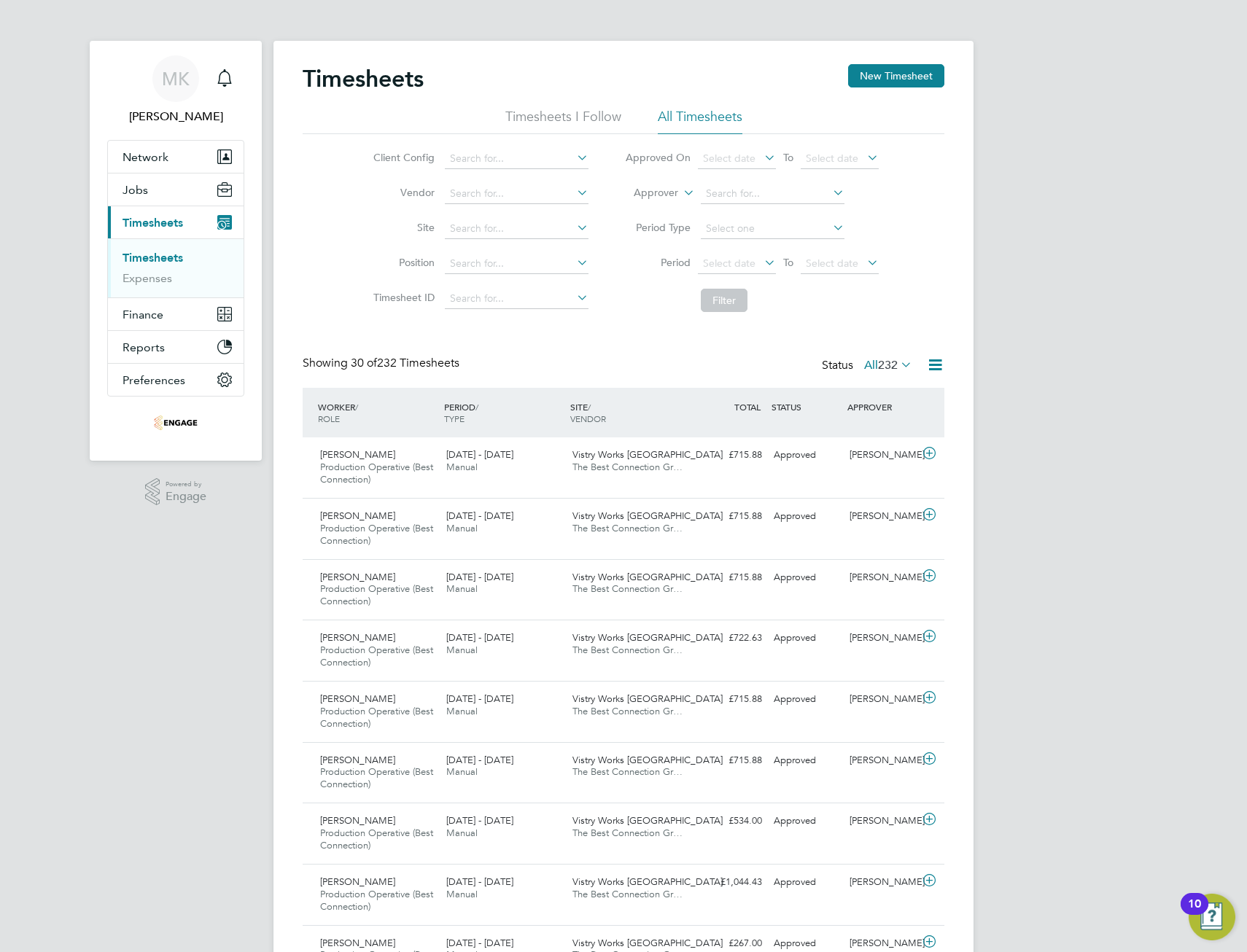
click at [762, 260] on icon at bounding box center [762, 262] width 0 height 21
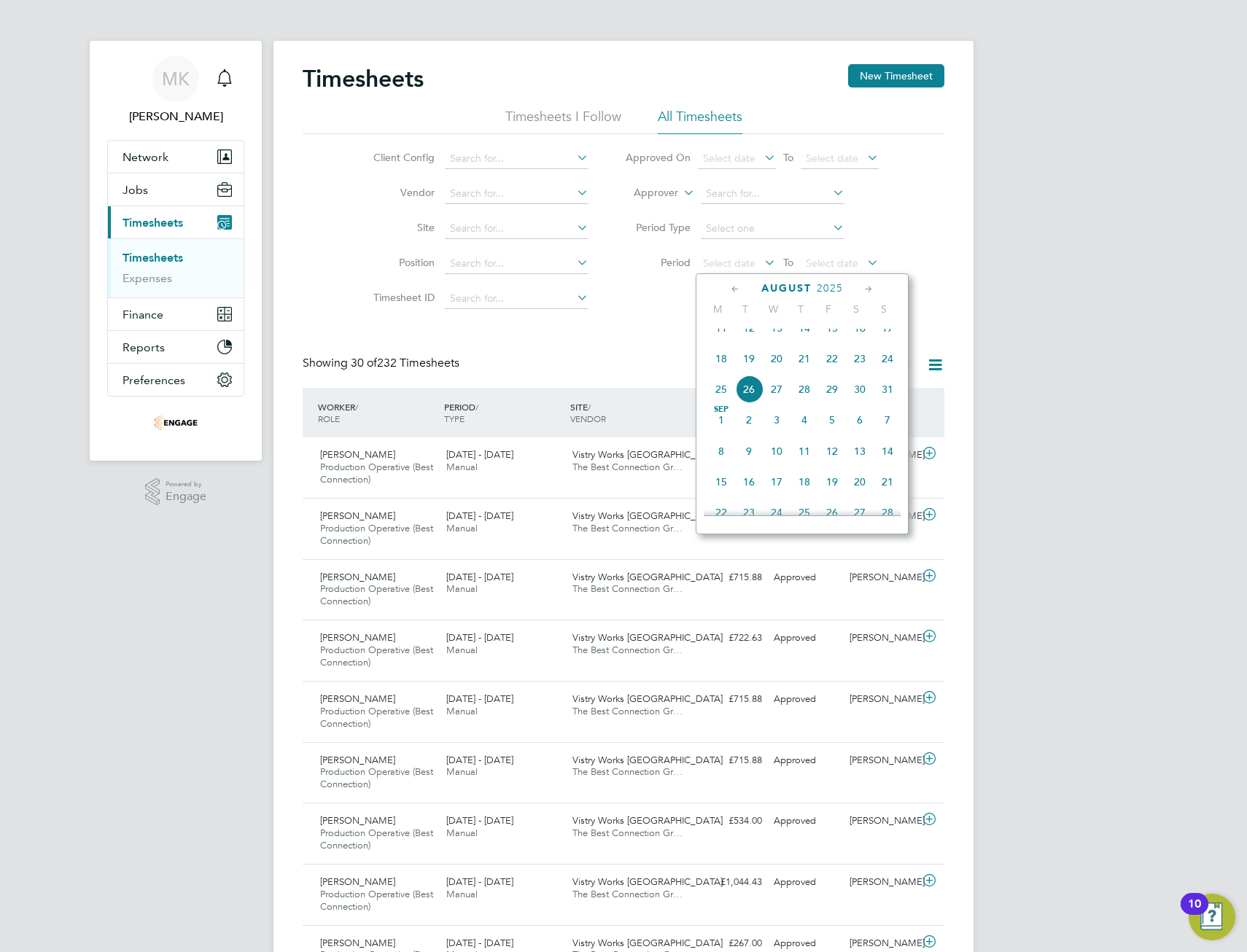
click at [720, 367] on span "18" at bounding box center [721, 359] width 28 height 28
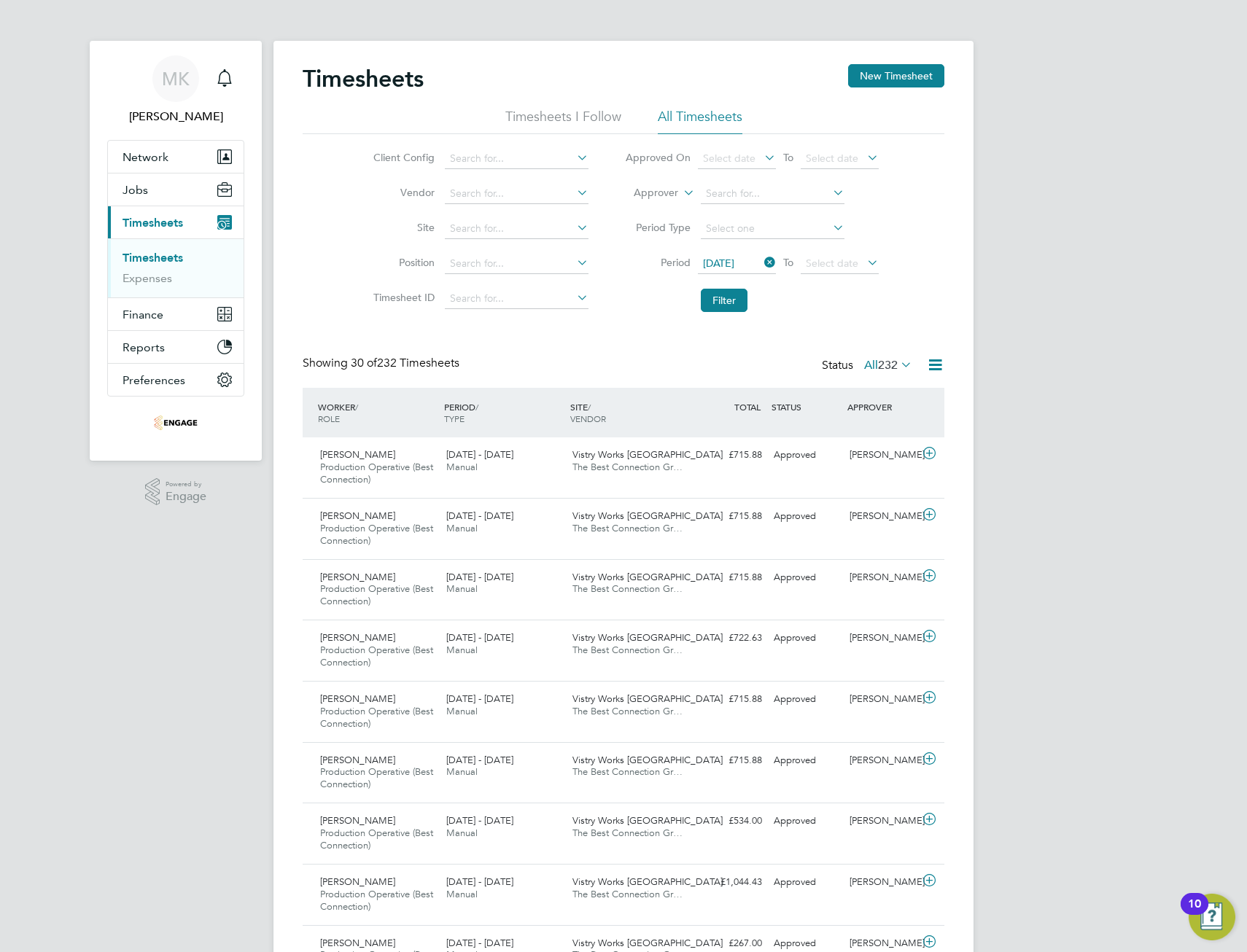
click at [864, 262] on icon at bounding box center [864, 262] width 0 height 21
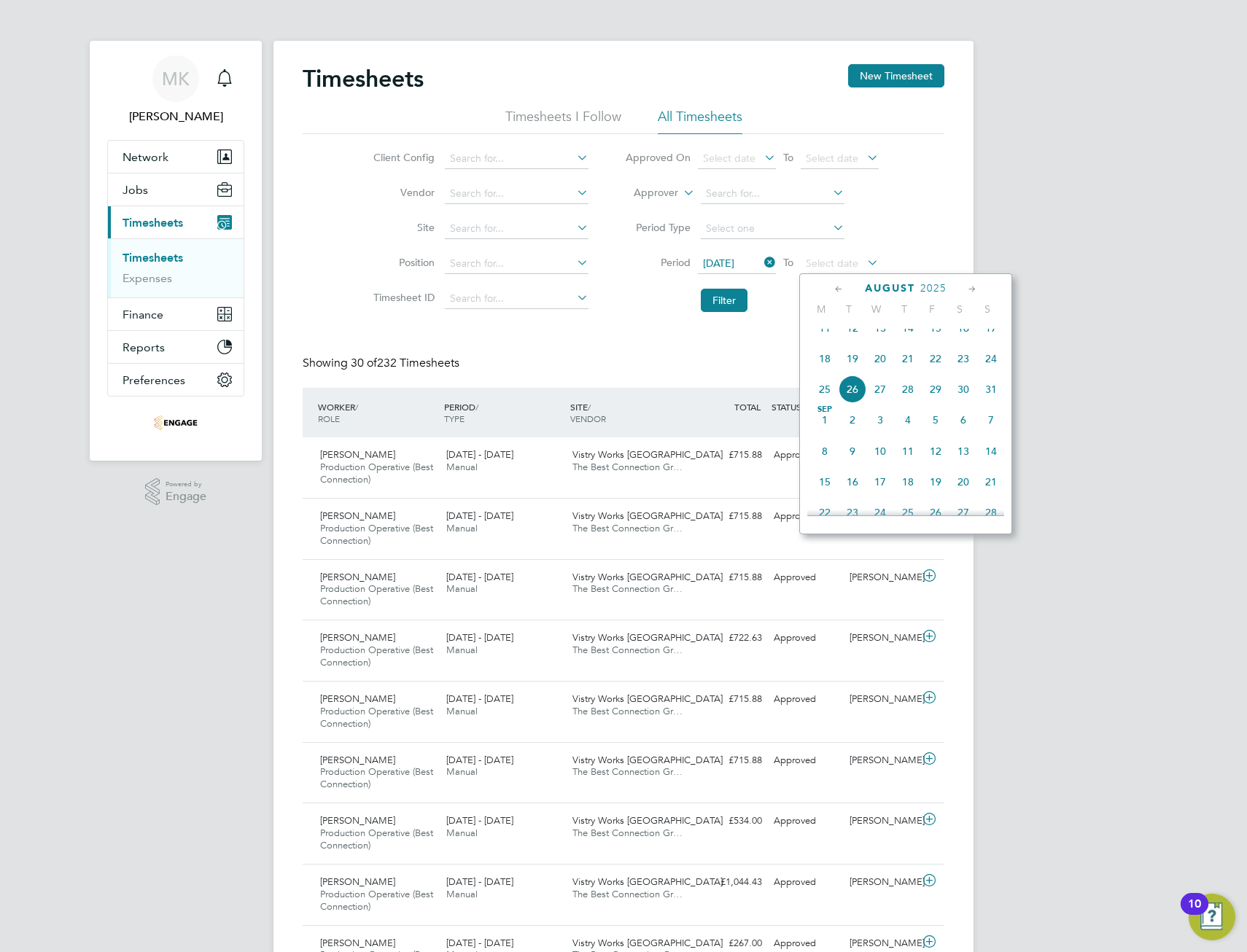
click at [997, 370] on span "24" at bounding box center [991, 359] width 28 height 28
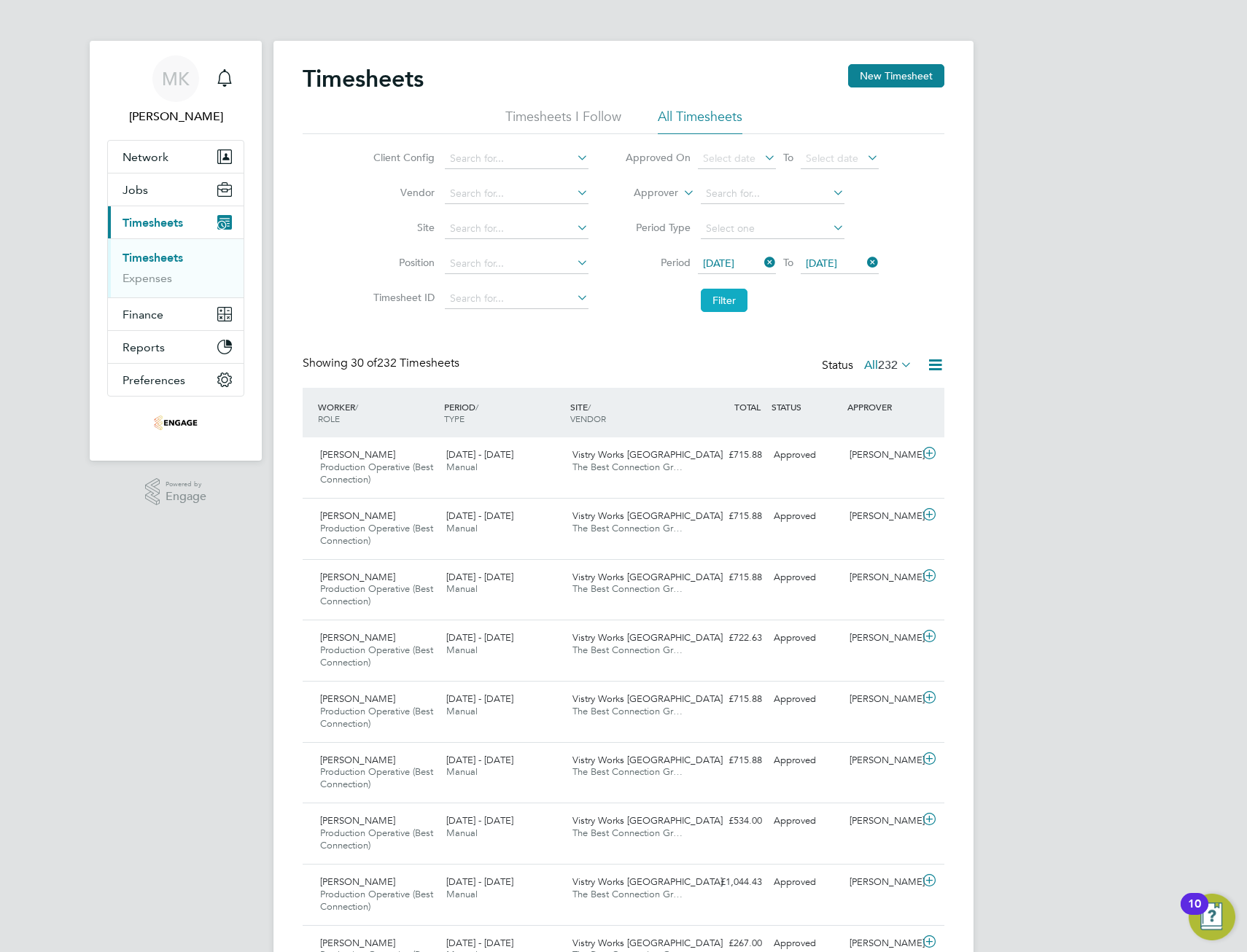
click at [727, 302] on button "Filter" at bounding box center [724, 300] width 47 height 23
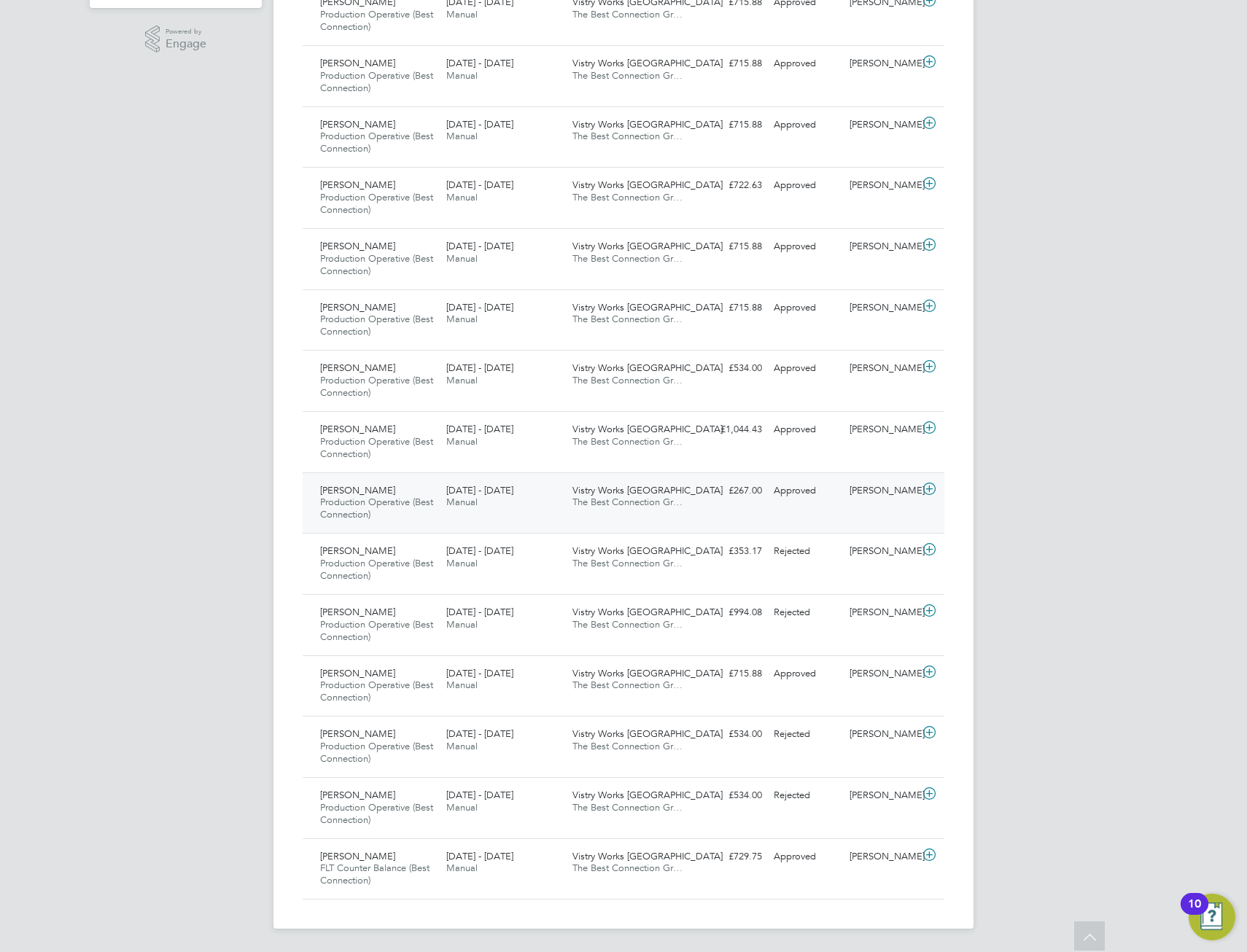
click at [825, 507] on div "Jason Huskie Production Operative (Best Connection) 18 - 24 Aug 2025 18 - 24 Au…" at bounding box center [623, 503] width 641 height 61
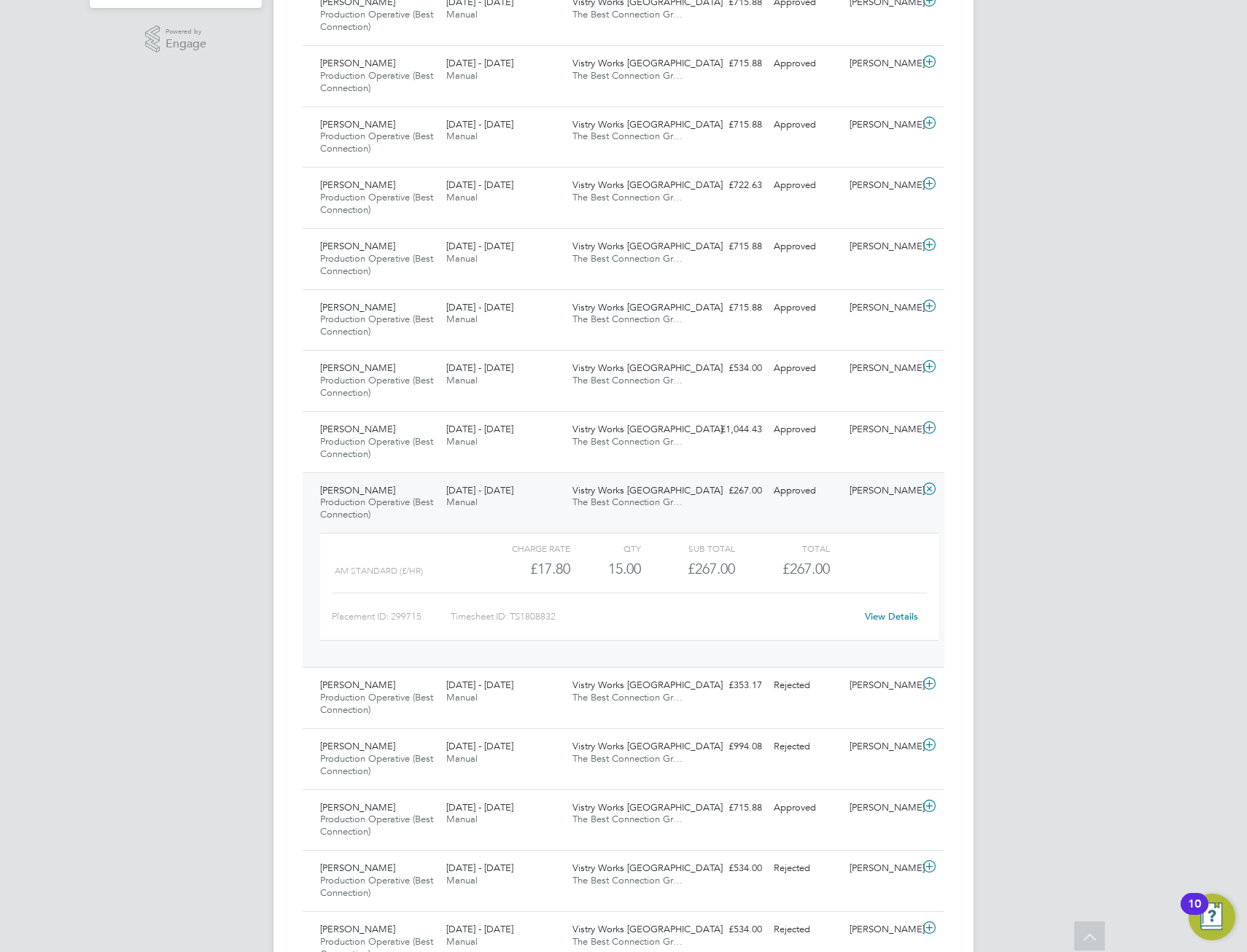
click at [886, 616] on link "View Details" at bounding box center [892, 616] width 54 height 12
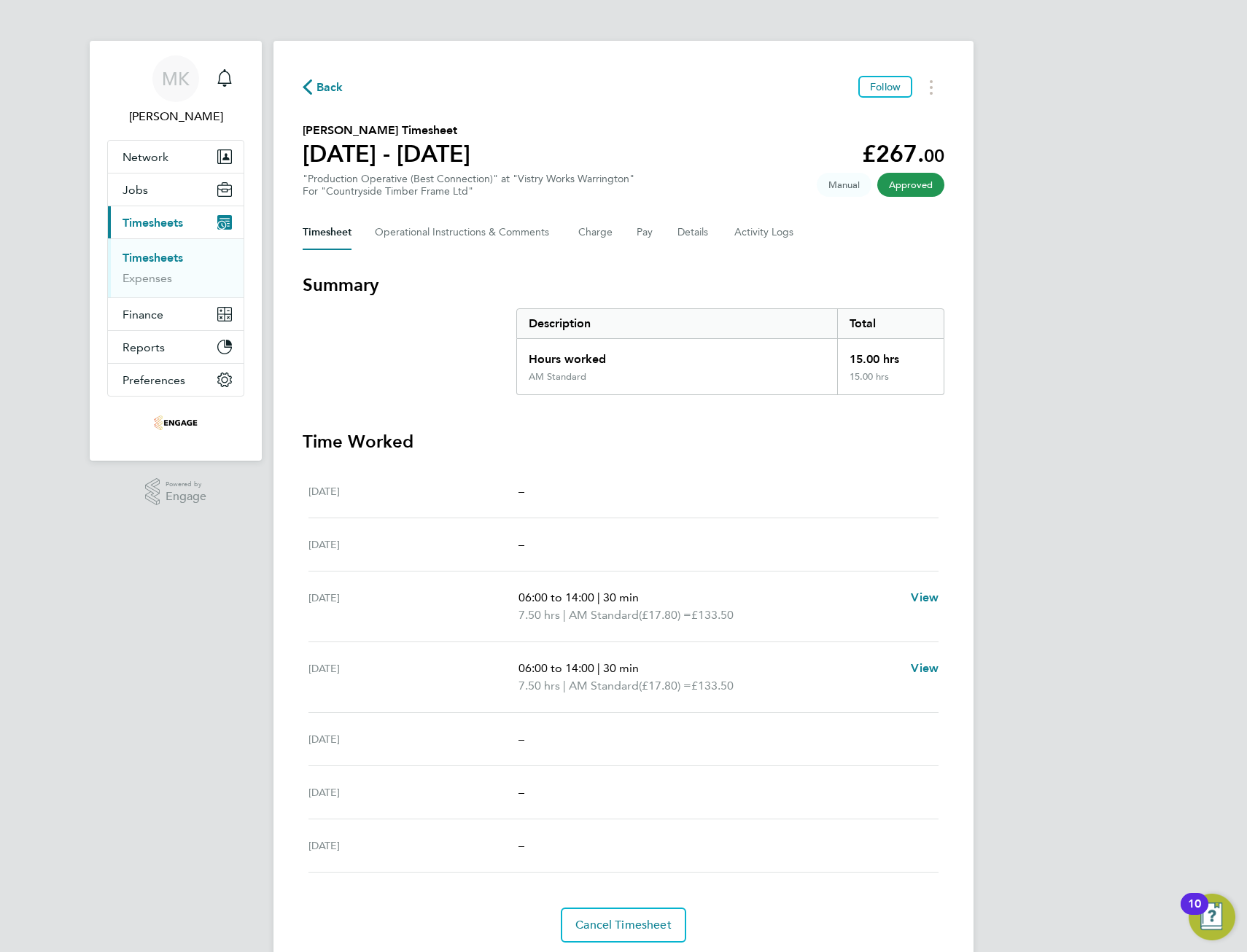
click at [328, 85] on span "Back" at bounding box center [330, 87] width 27 height 18
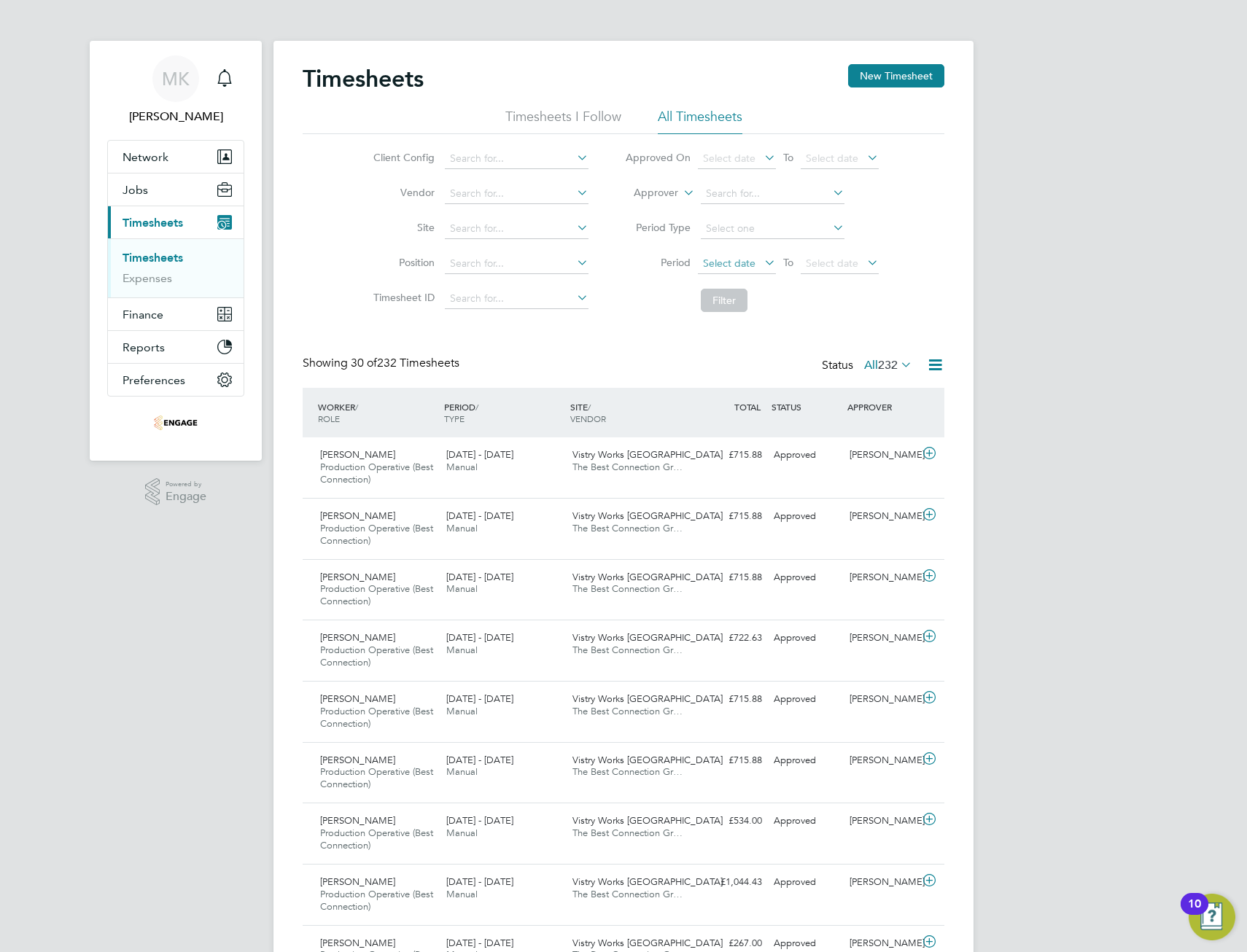
click at [760, 258] on span "Select date" at bounding box center [737, 265] width 78 height 20
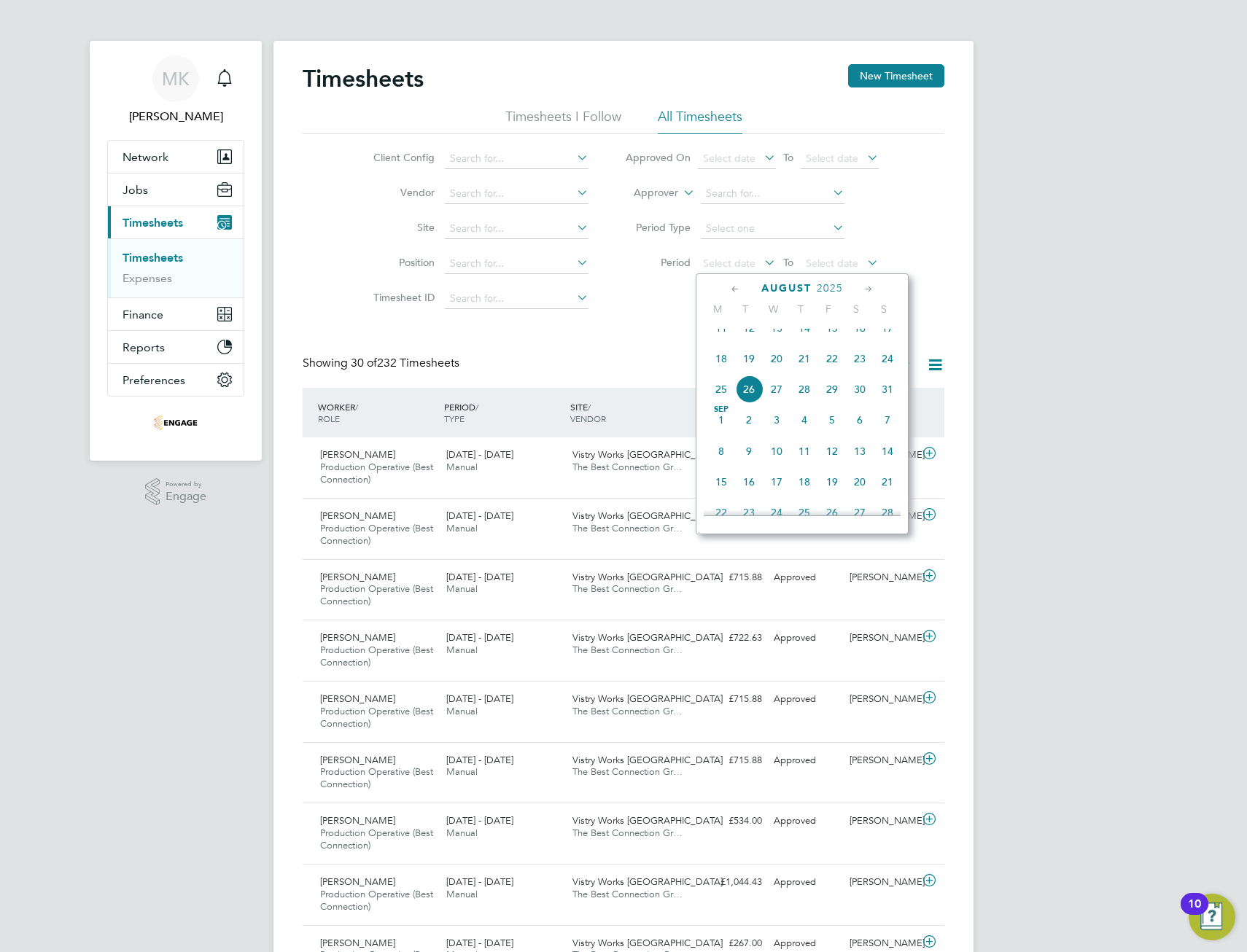
click at [723, 369] on span "18" at bounding box center [721, 359] width 28 height 28
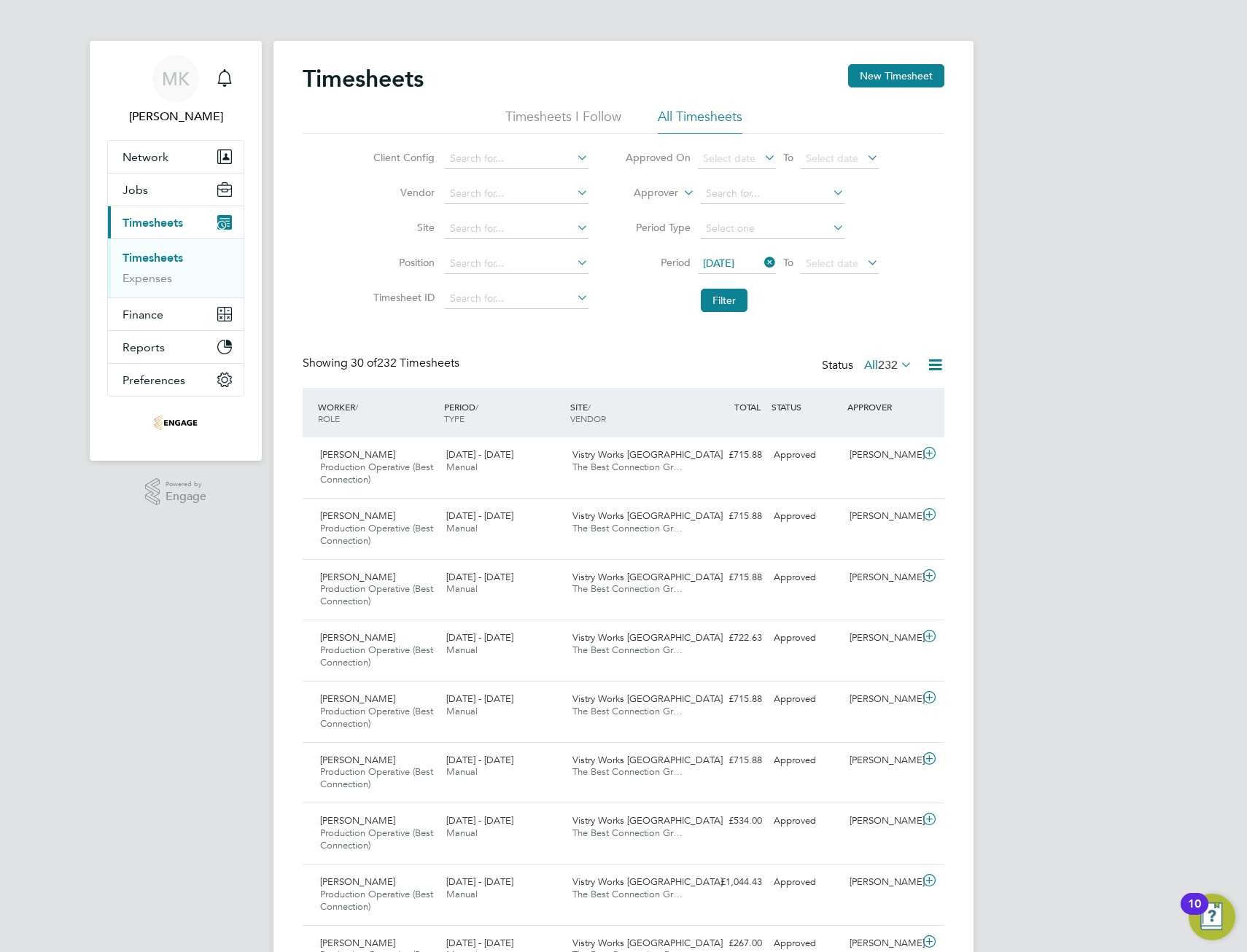
click at [864, 262] on icon at bounding box center [864, 262] width 0 height 21
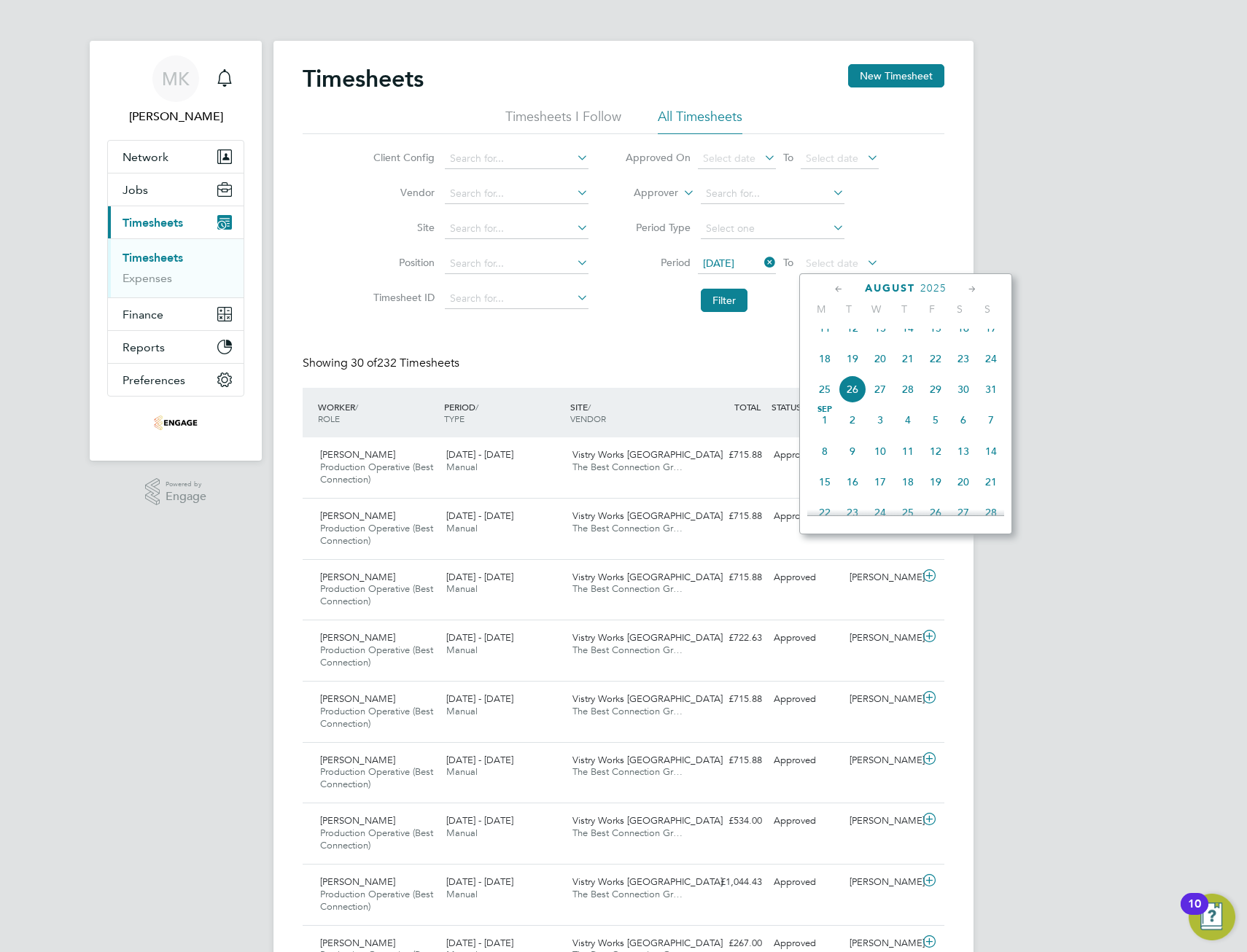
click at [994, 373] on span "24" at bounding box center [991, 359] width 28 height 28
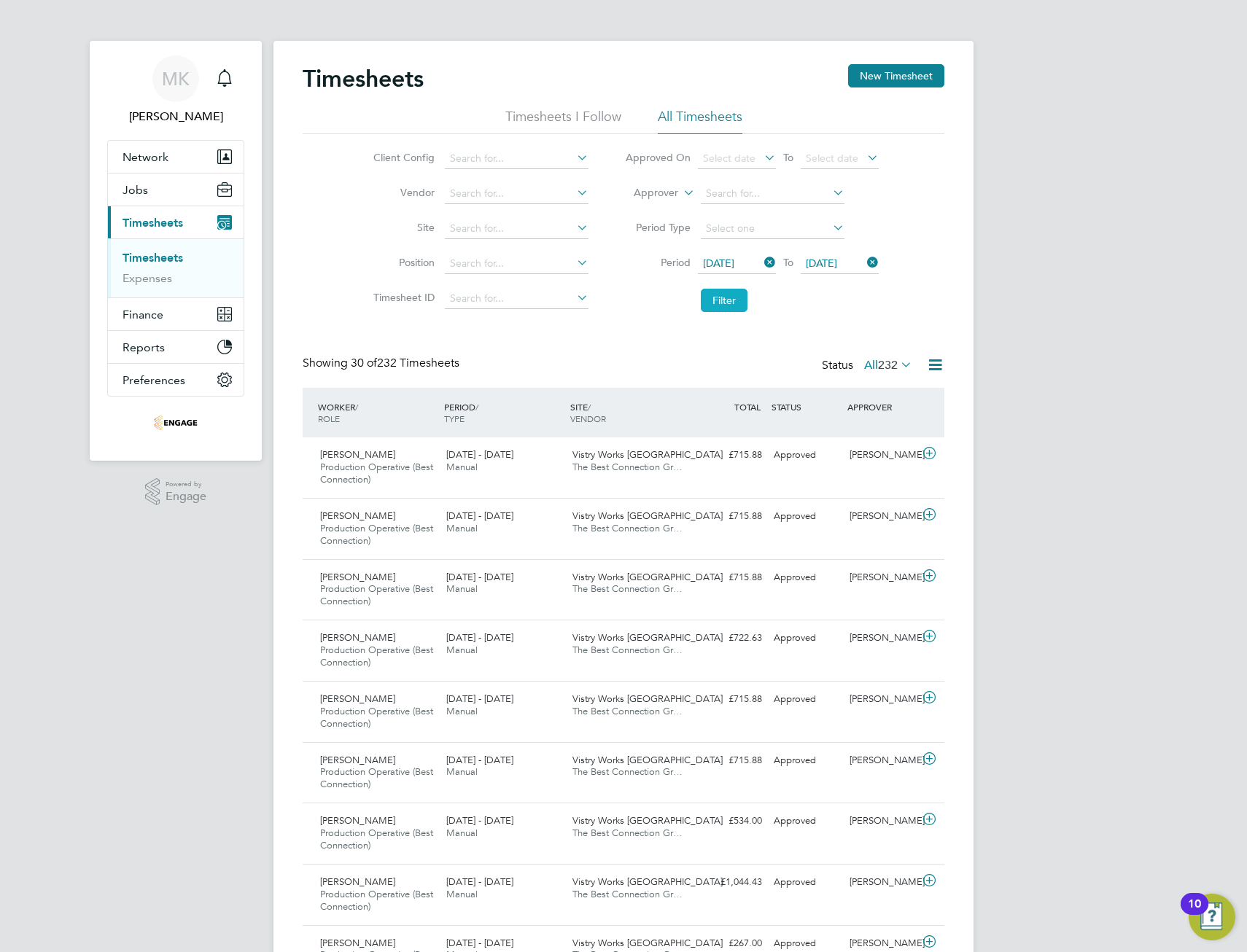
click at [724, 299] on button "Filter" at bounding box center [724, 300] width 47 height 23
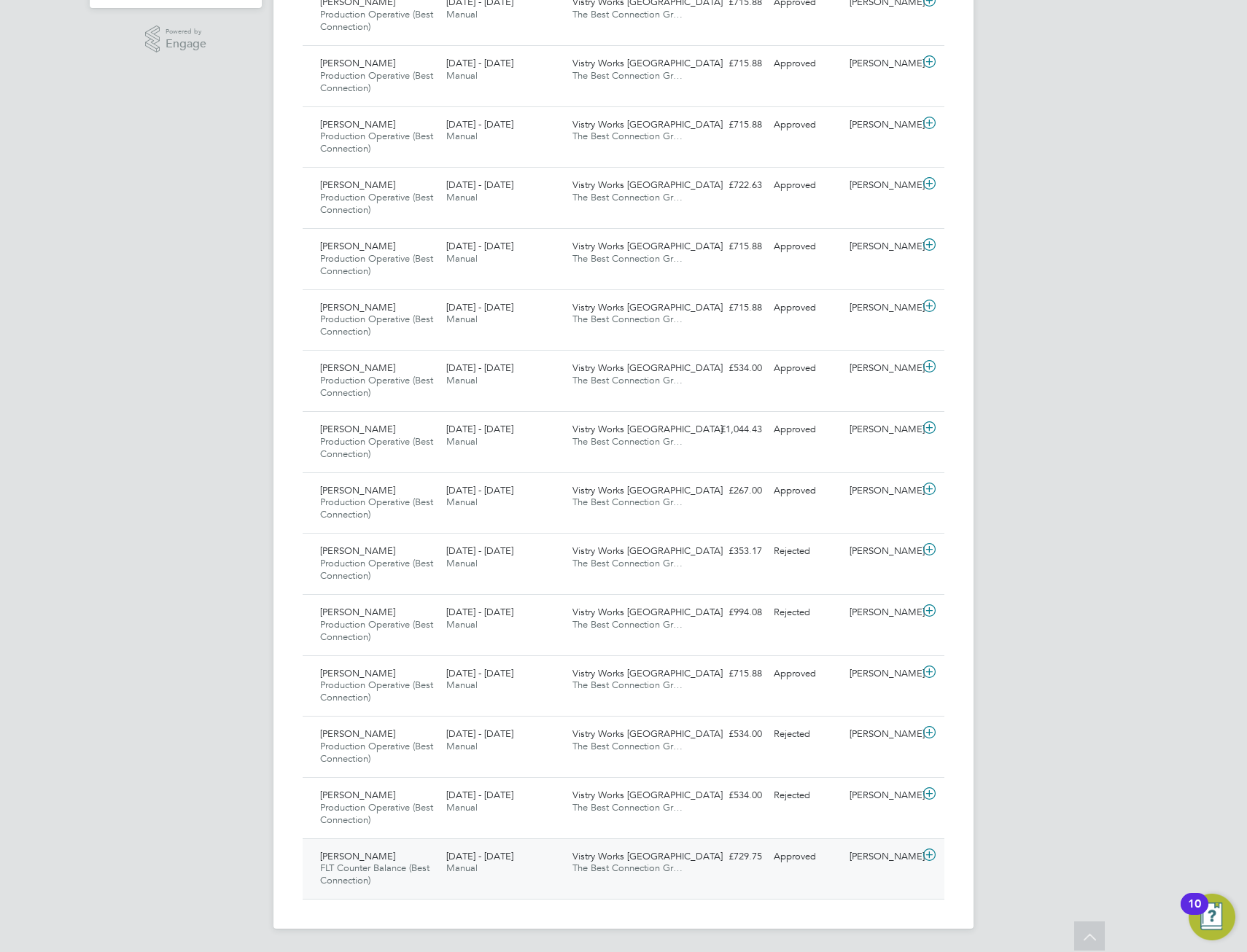
click at [824, 865] on div "Approved" at bounding box center [805, 856] width 76 height 24
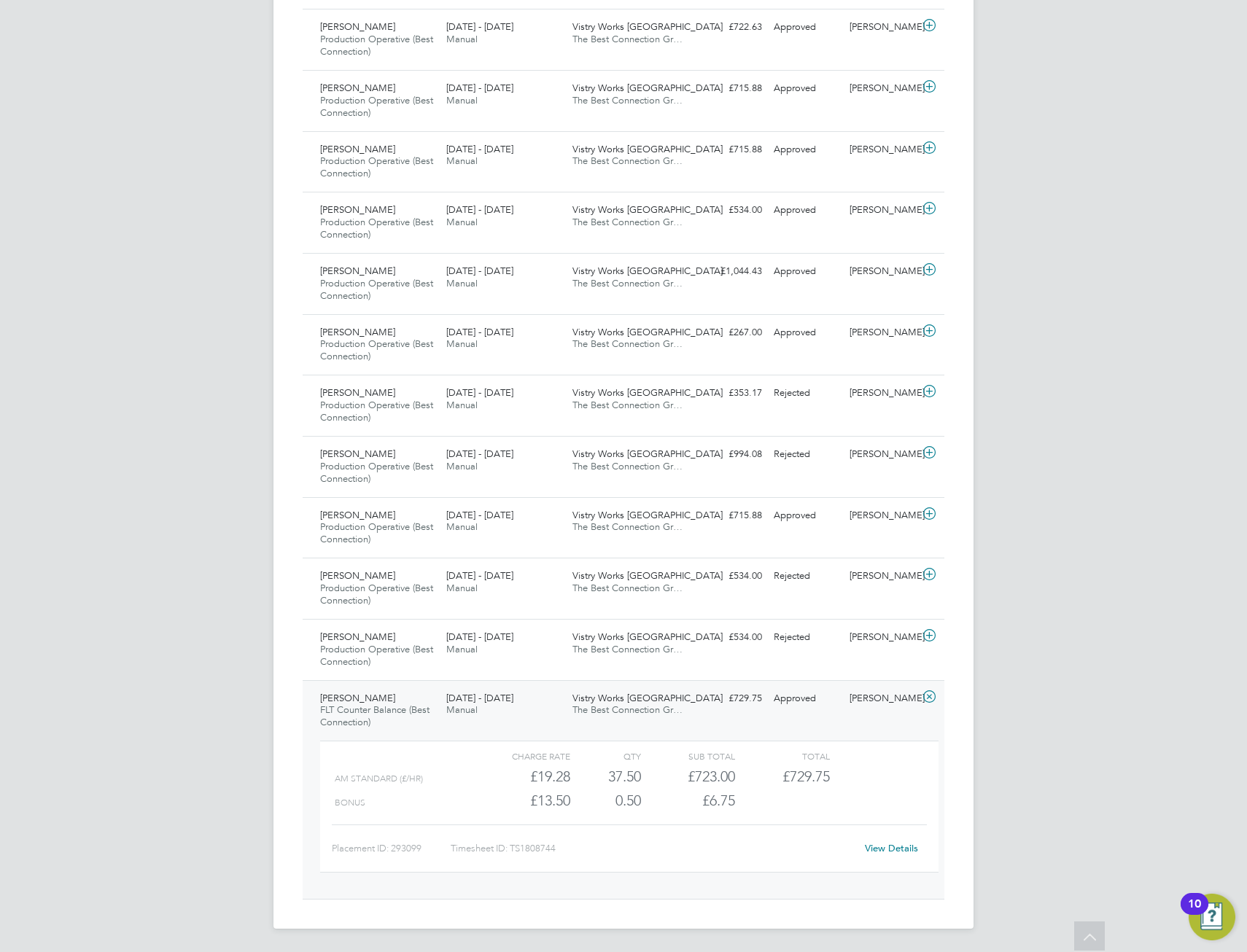
click at [889, 849] on link "View Details" at bounding box center [892, 848] width 54 height 12
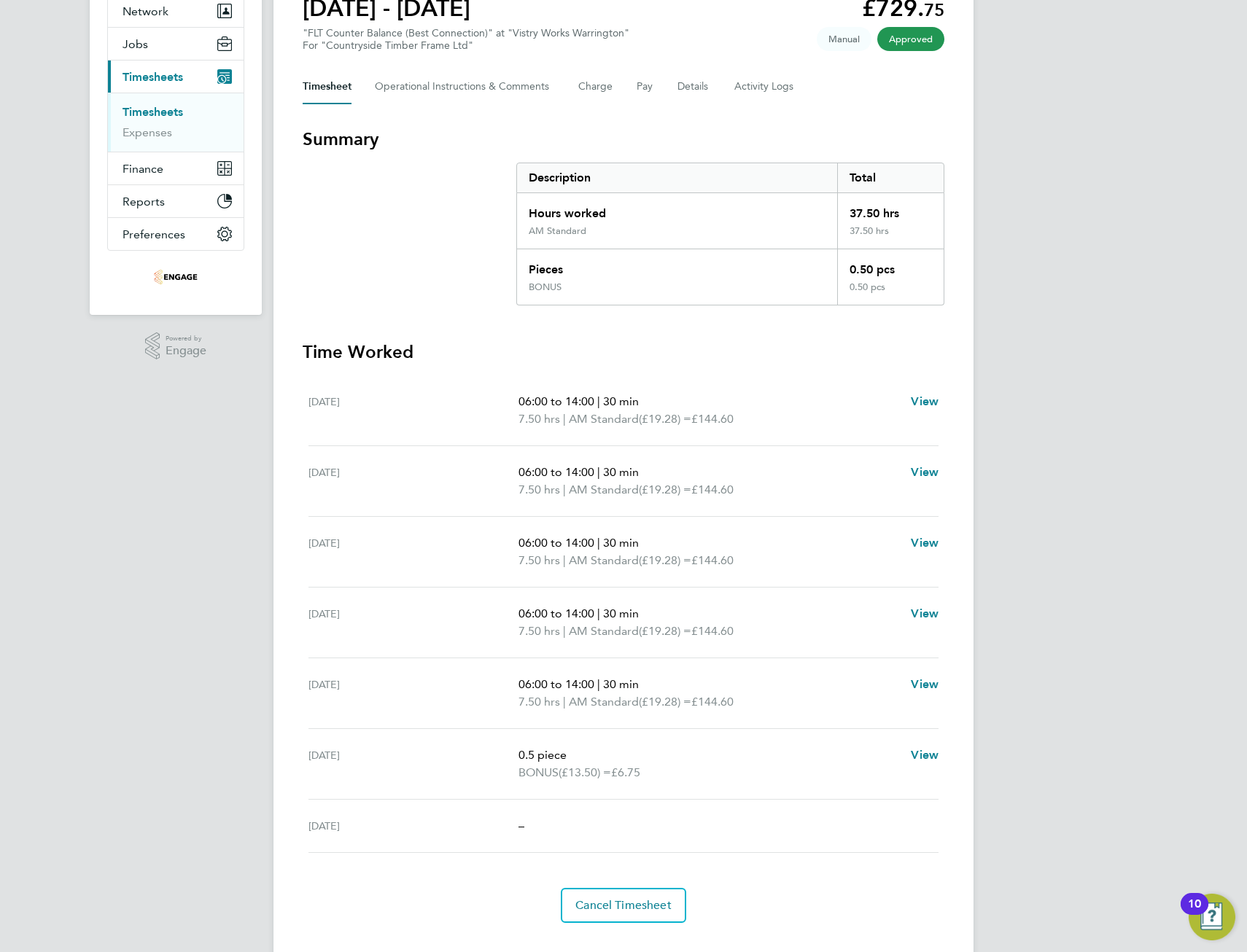
scroll to position [175, 0]
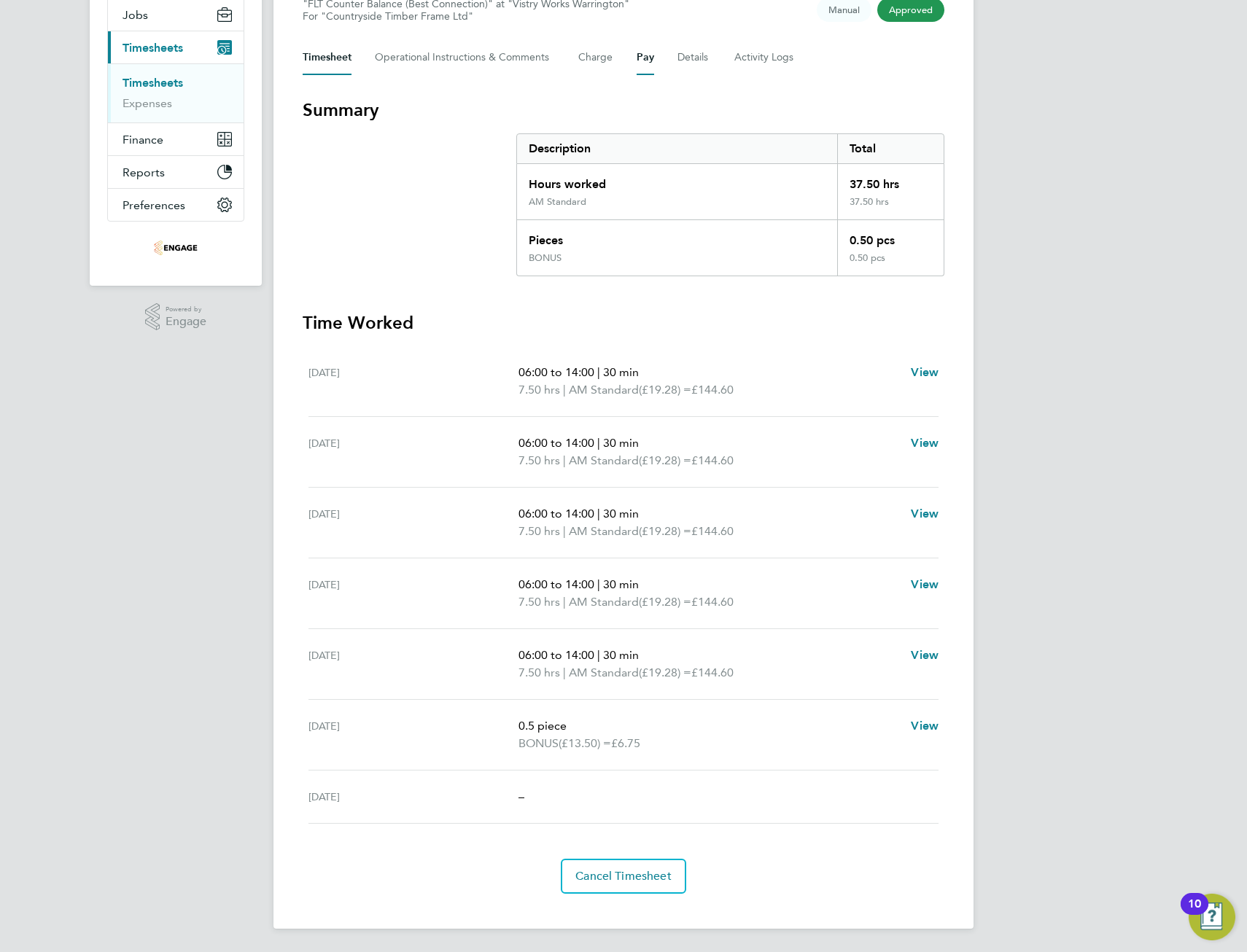
click at [642, 57] on button "Pay" at bounding box center [645, 57] width 18 height 35
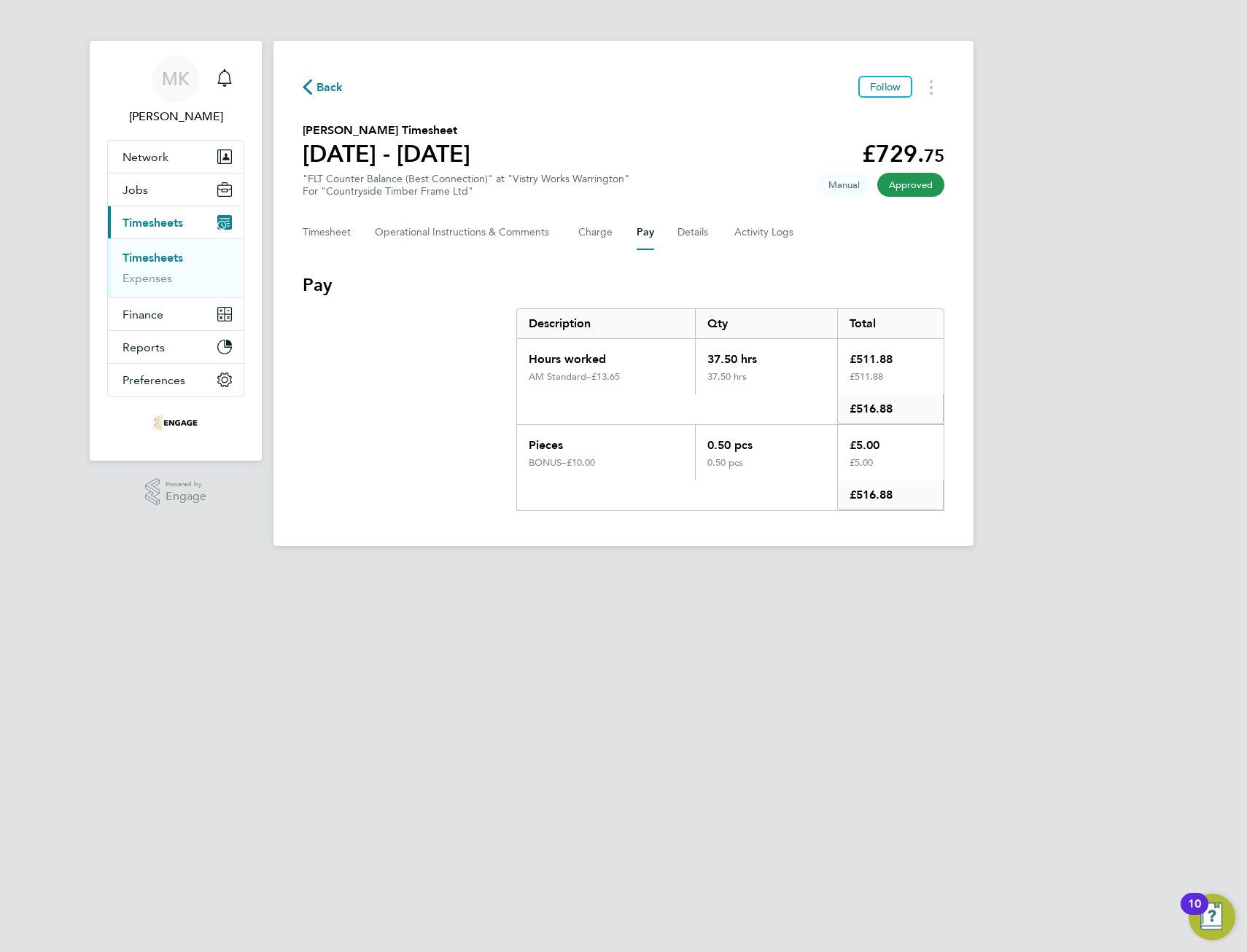
click at [565, 225] on div "Timesheet Operational Instructions & Comments Charge Pay Details Activity Logs" at bounding box center [623, 233] width 641 height 35
click at [594, 229] on button "Charge" at bounding box center [596, 233] width 35 height 35
click at [317, 88] on span "Back" at bounding box center [330, 87] width 27 height 18
